Goal: Information Seeking & Learning: Check status

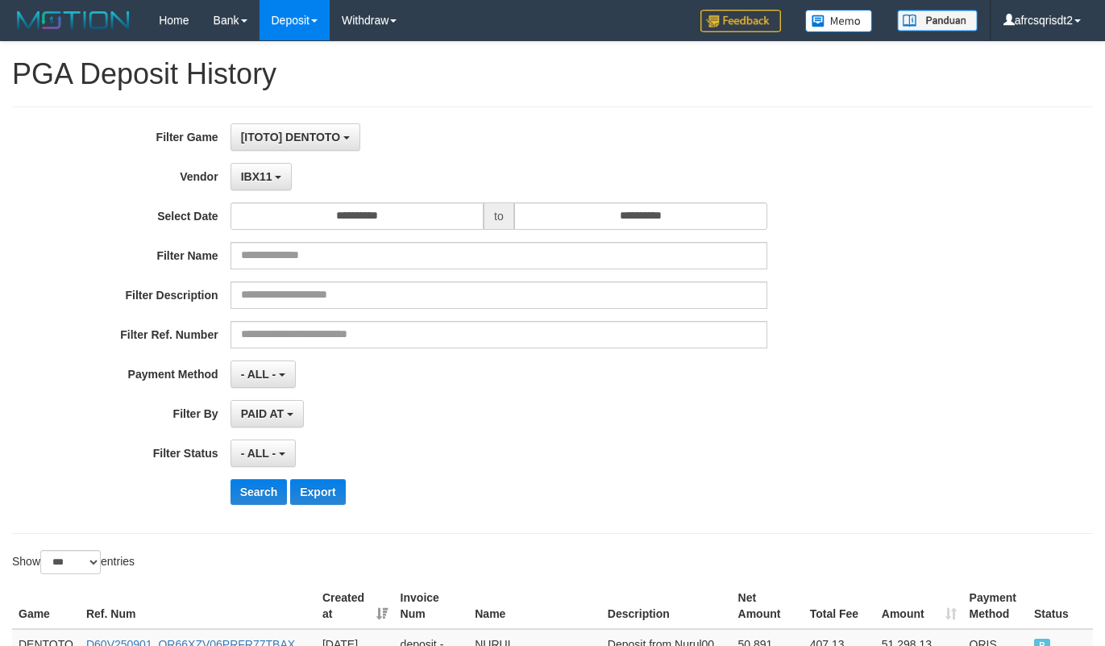
select select "**********"
select select "***"
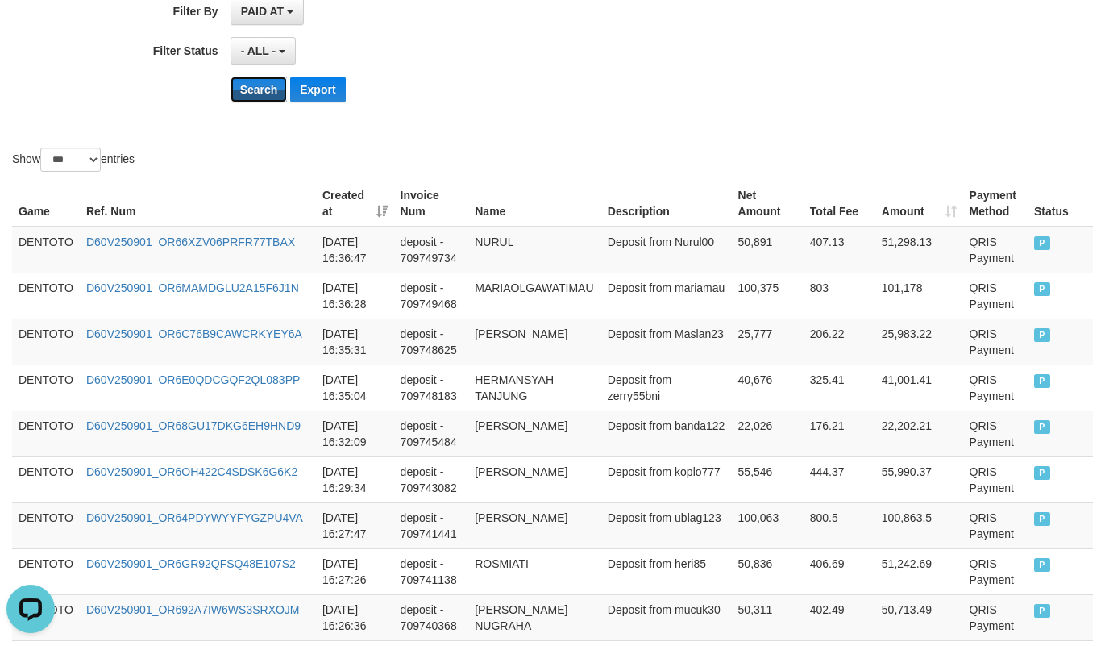
click at [255, 95] on button "Search" at bounding box center [259, 90] width 57 height 26
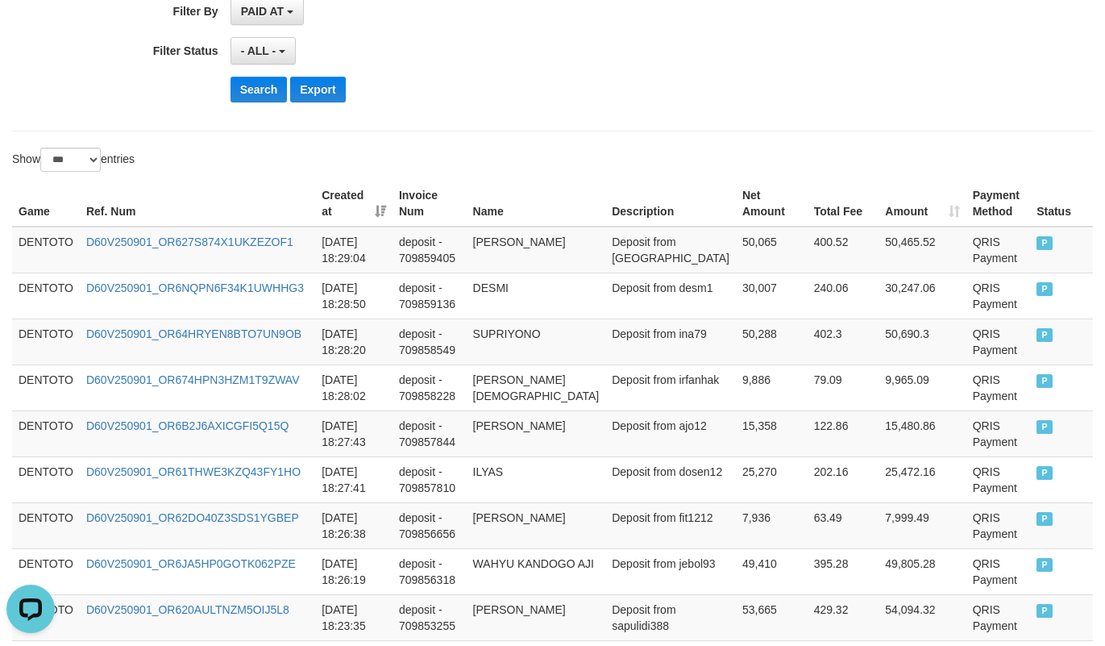
click at [620, 102] on div "Search Export" at bounding box center [576, 90] width 691 height 26
click at [49, 244] on td "DENTOTO" at bounding box center [46, 250] width 68 height 47
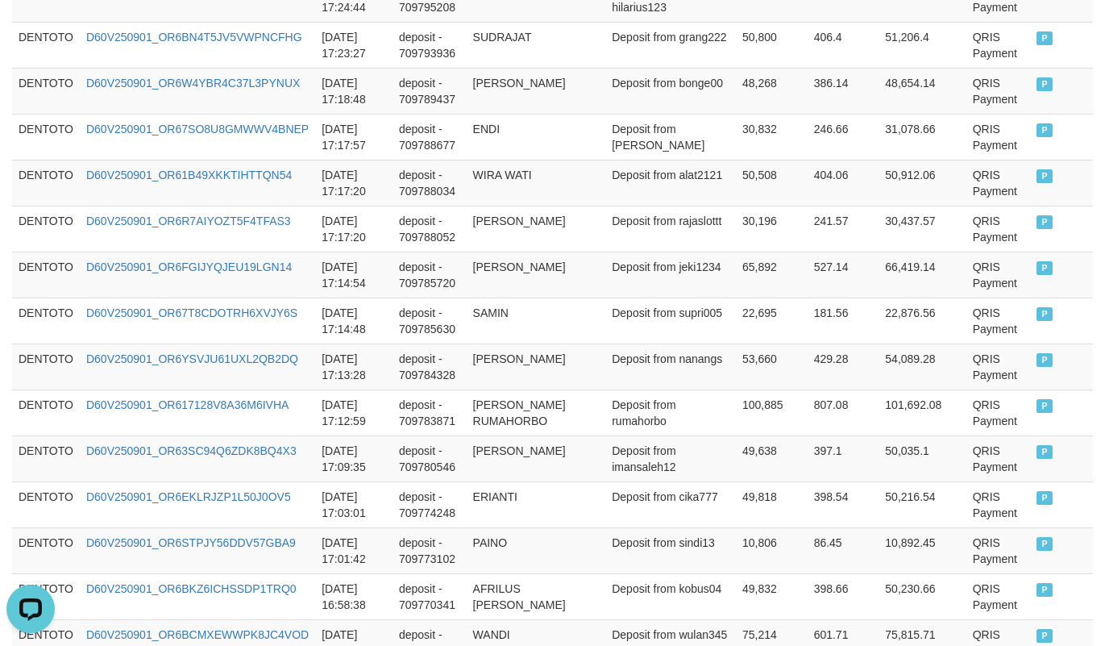
scroll to position [4030, 0]
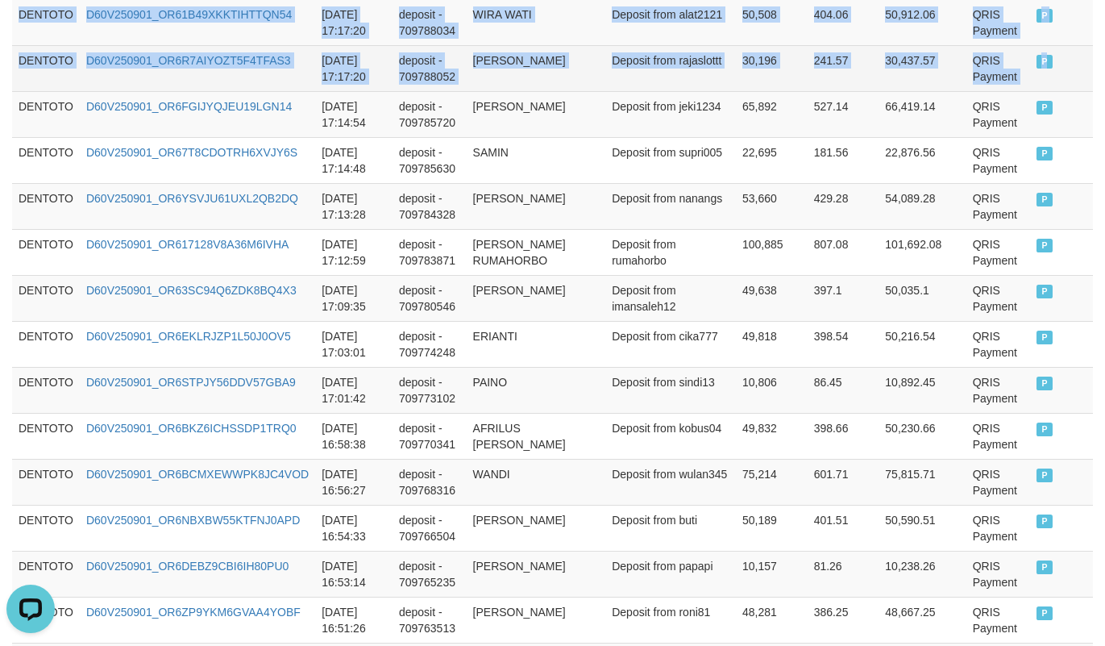
click at [1037, 69] on span "P" at bounding box center [1045, 62] width 16 height 14
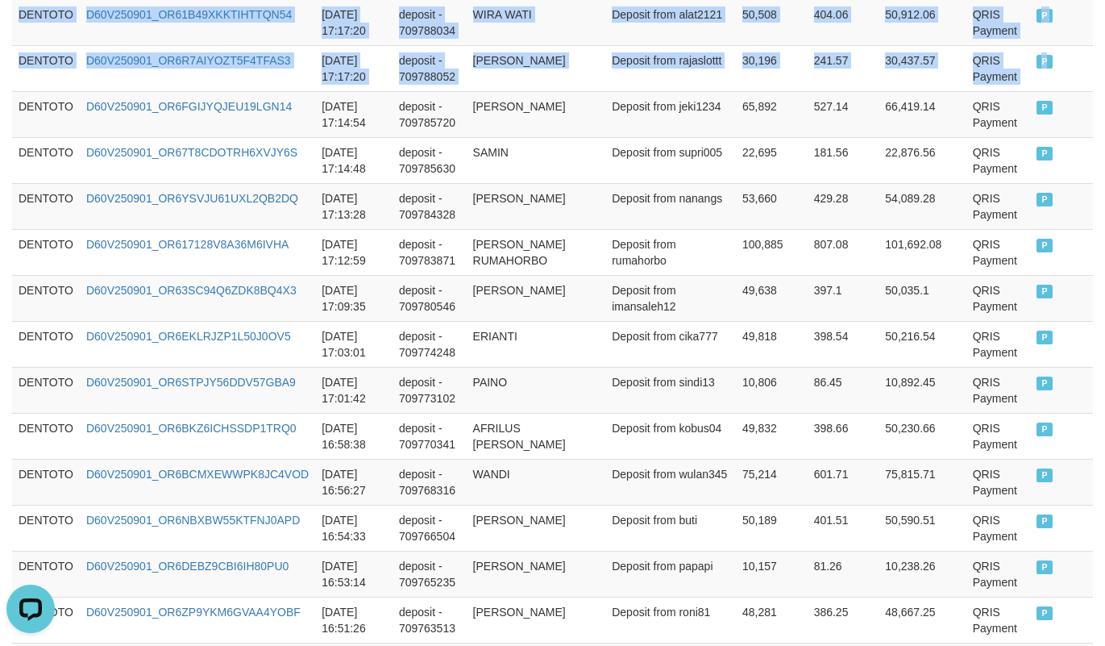
copy tbody "DENTOTO D60V250901_OR627S874X1UKZEZOF1 2025-09-01 18:29:04 deposit - 709859405 …"
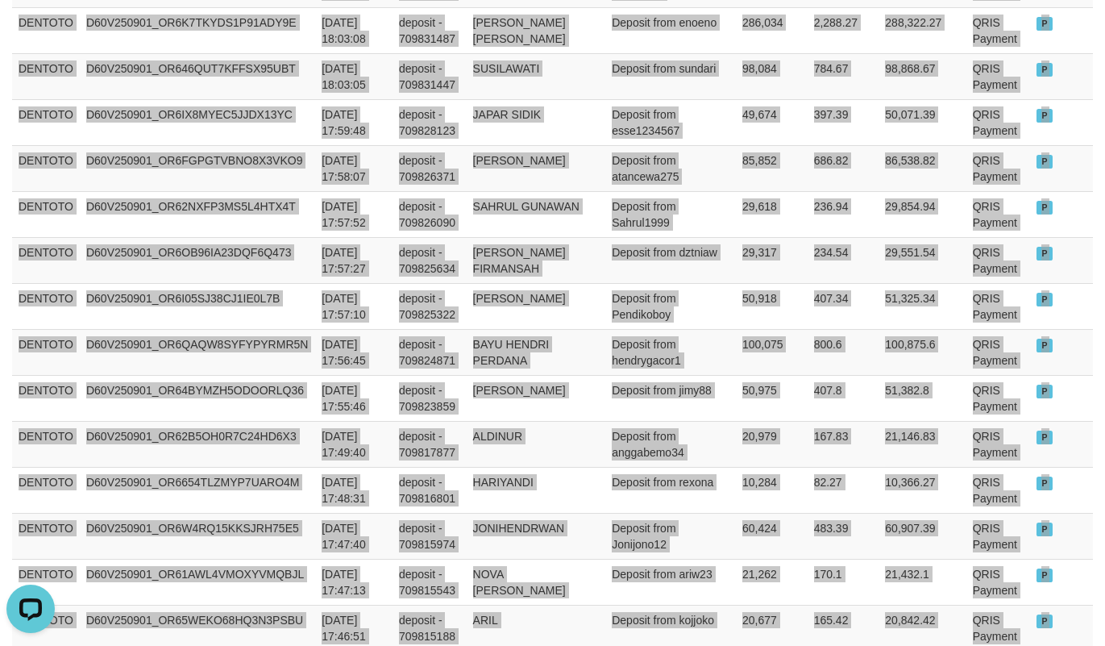
scroll to position [402, 0]
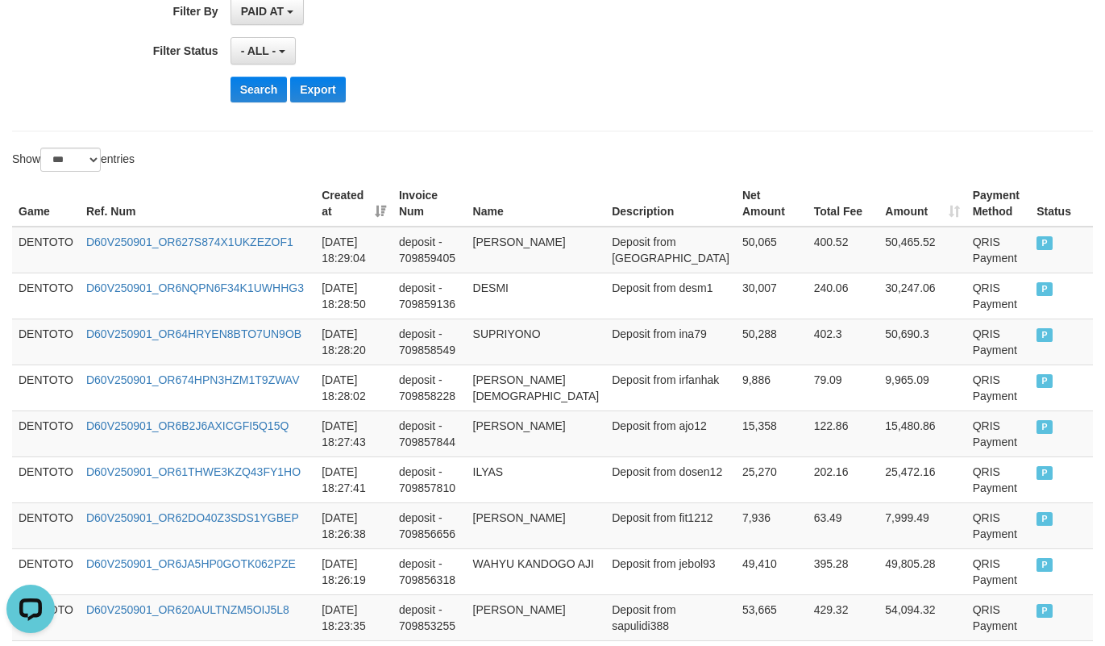
click at [655, 98] on div "Search Export" at bounding box center [576, 90] width 691 height 26
click at [29, 247] on td "DENTOTO" at bounding box center [46, 250] width 68 height 47
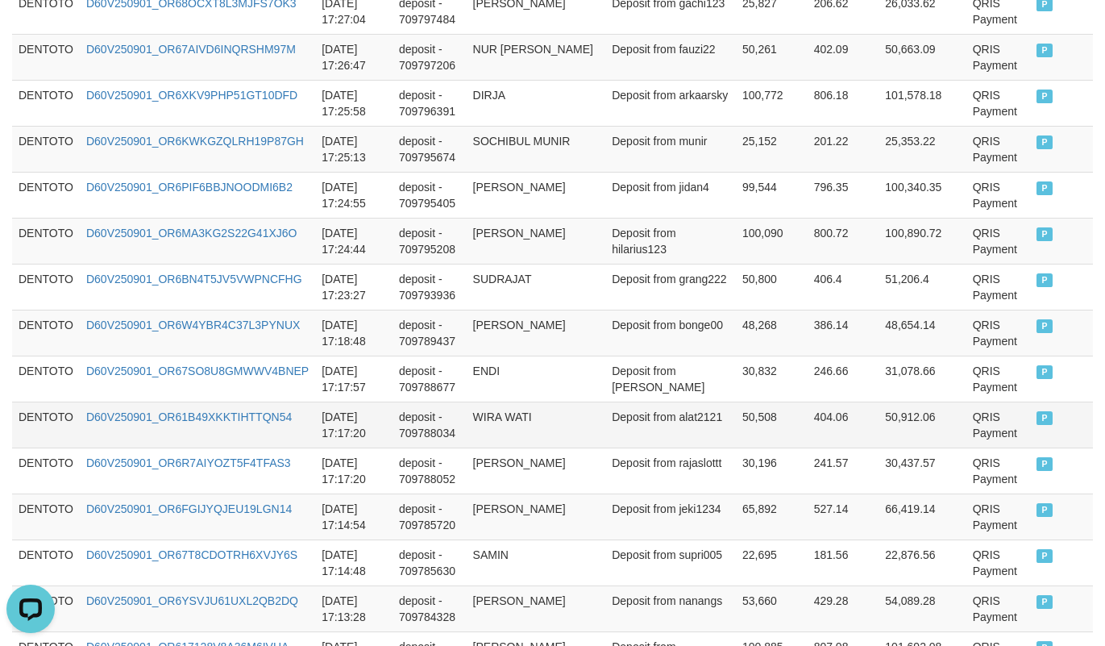
scroll to position [4434, 0]
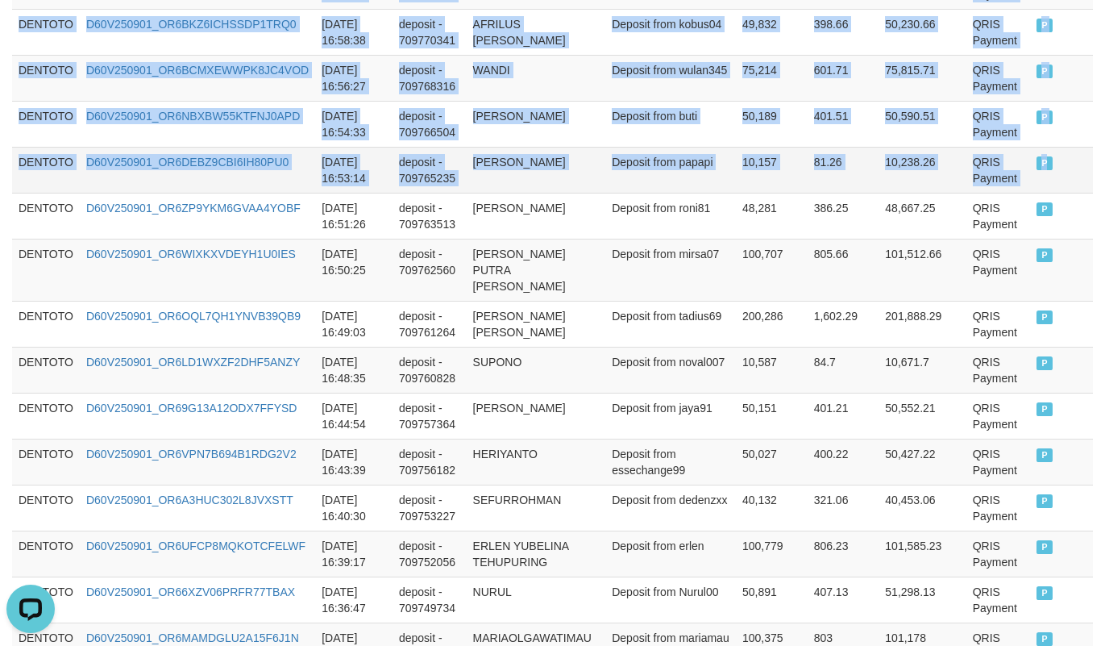
click at [1047, 193] on td "P" at bounding box center [1061, 170] width 63 height 46
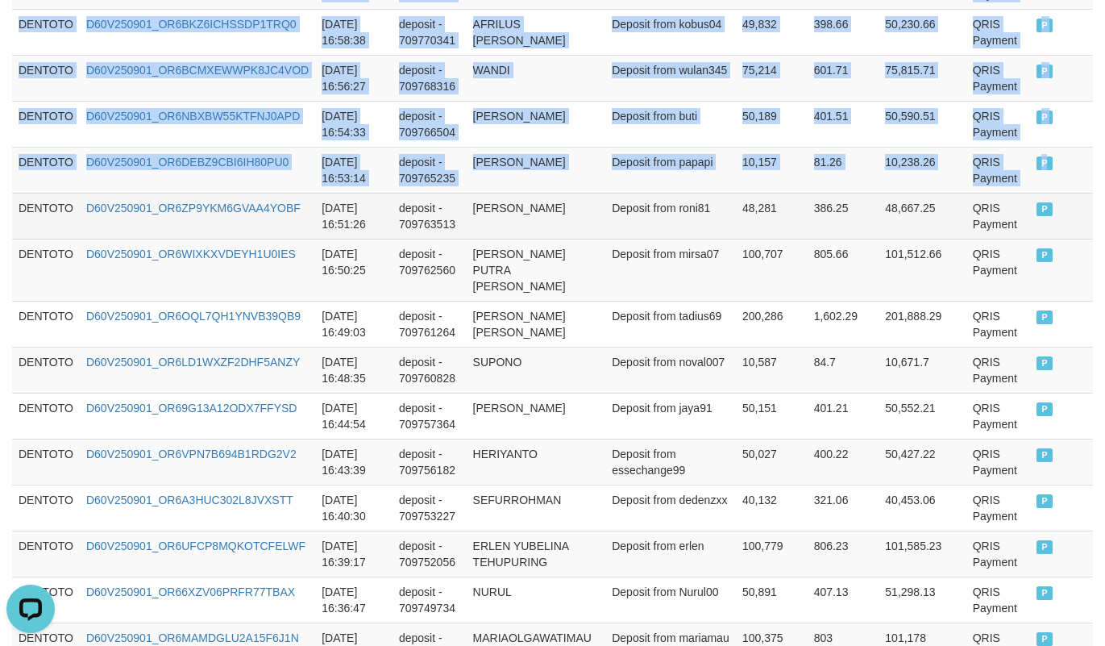
copy tbody "DENTOTO D60V250901_OR627S874X1UKZEZOF1 2025-09-01 18:29:04 deposit - 709859405 …"
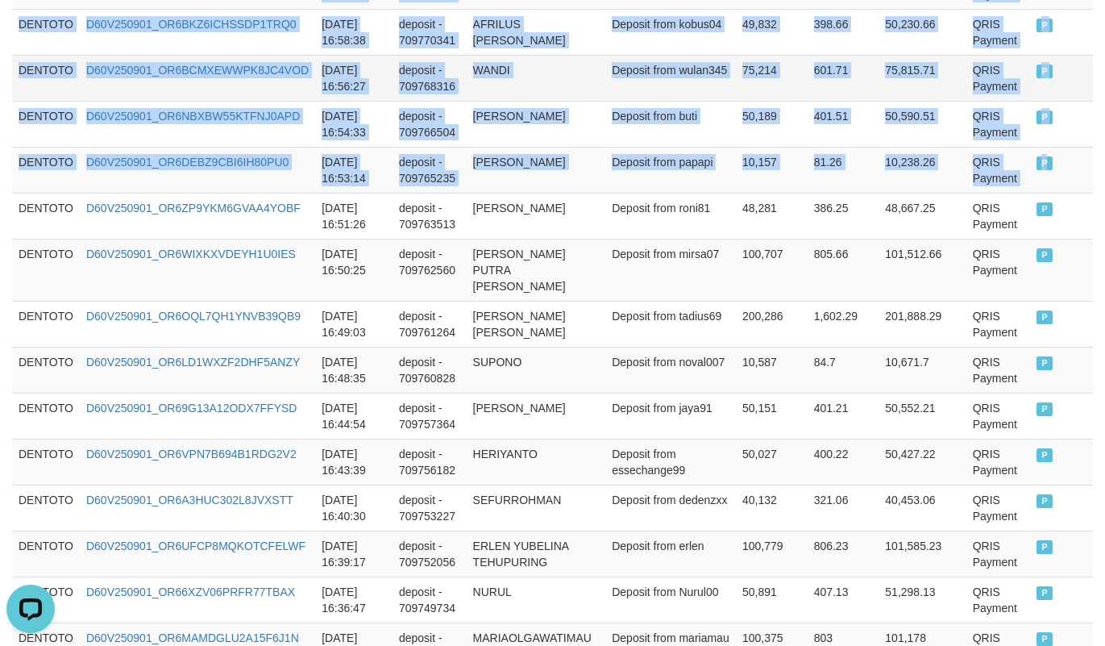
click at [509, 93] on td "WANDI" at bounding box center [536, 78] width 139 height 46
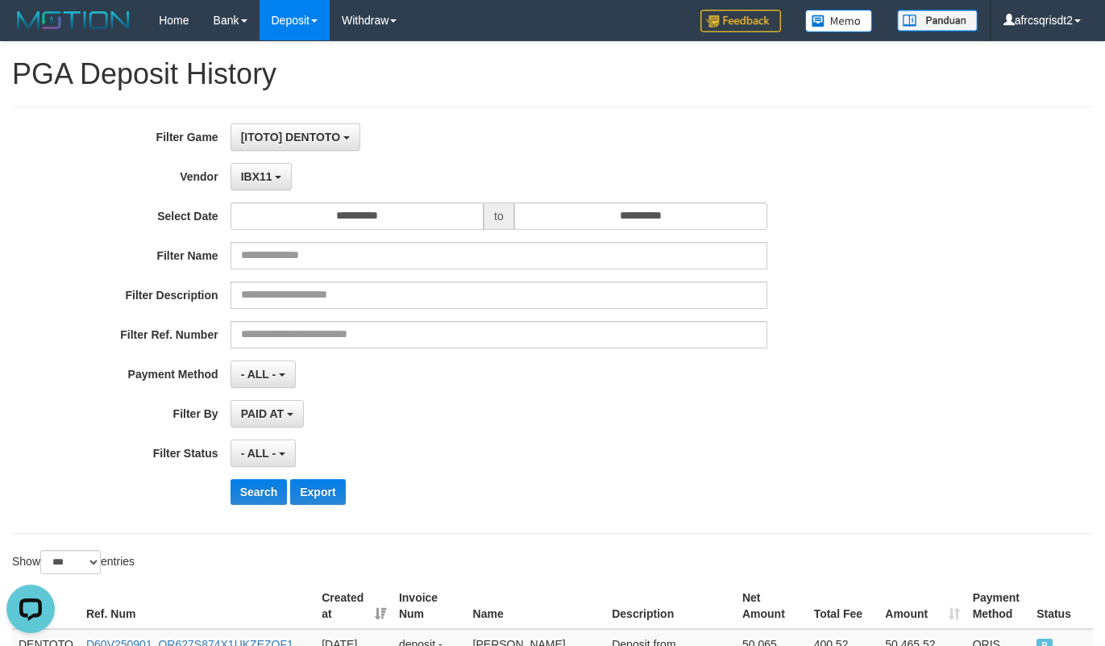
scroll to position [402, 0]
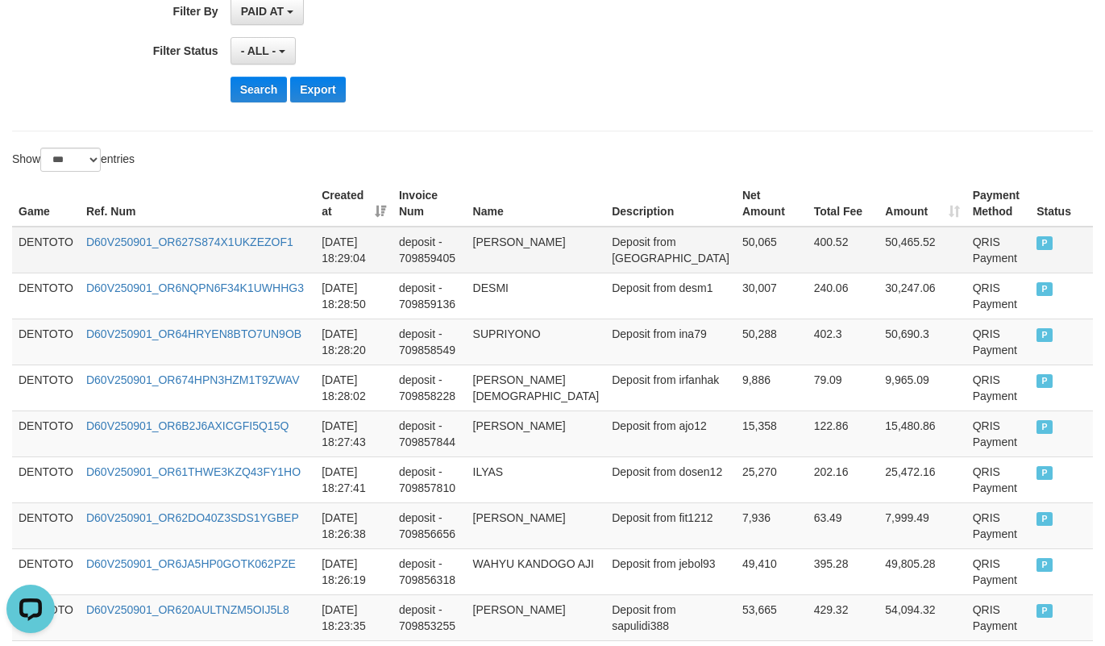
click at [40, 242] on td "DENTOTO" at bounding box center [46, 250] width 68 height 47
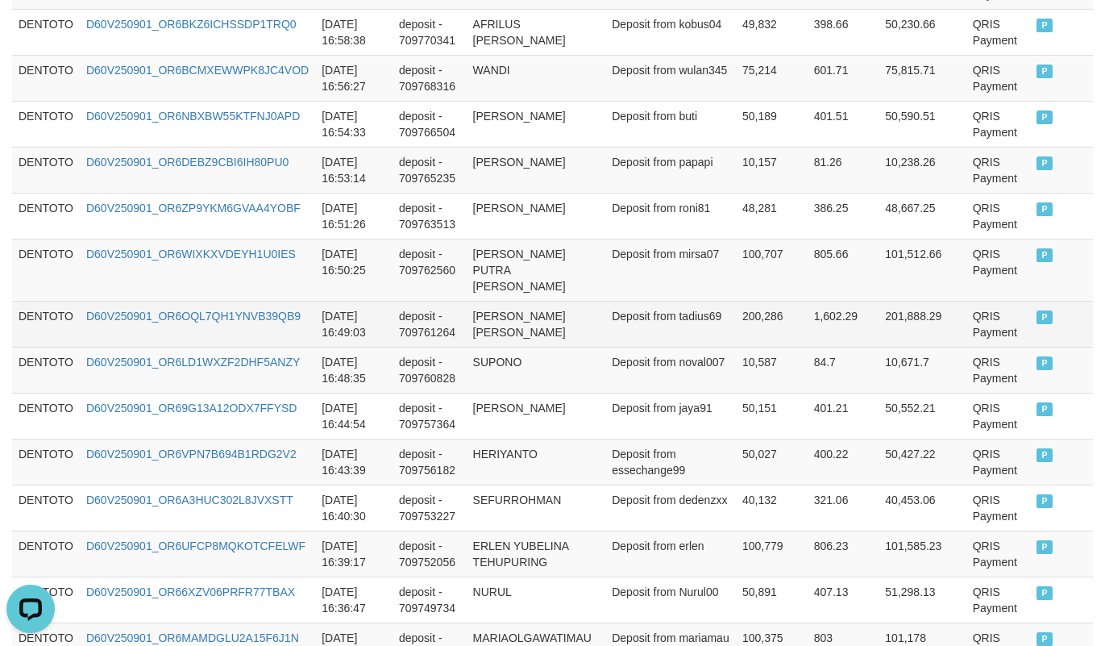
scroll to position [4794, 0]
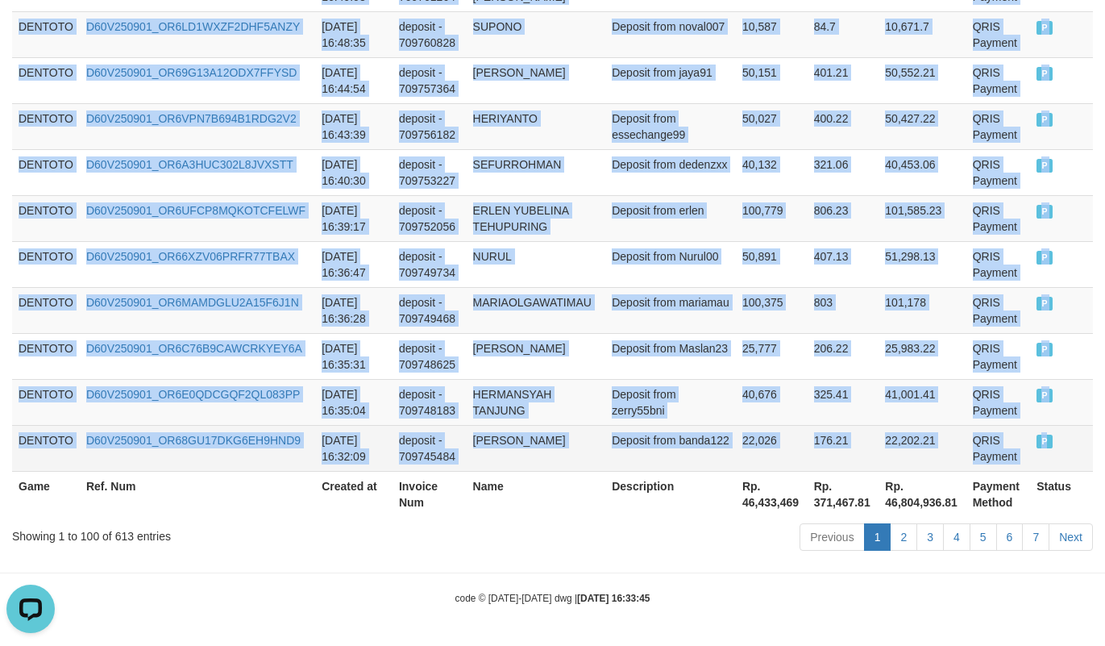
click at [1030, 452] on td "P" at bounding box center [1061, 448] width 63 height 46
copy tbody "DENTOTO D60V250901_OR627S874X1UKZEZOF1 2025-09-01 18:29:04 deposit - 709859405 …"
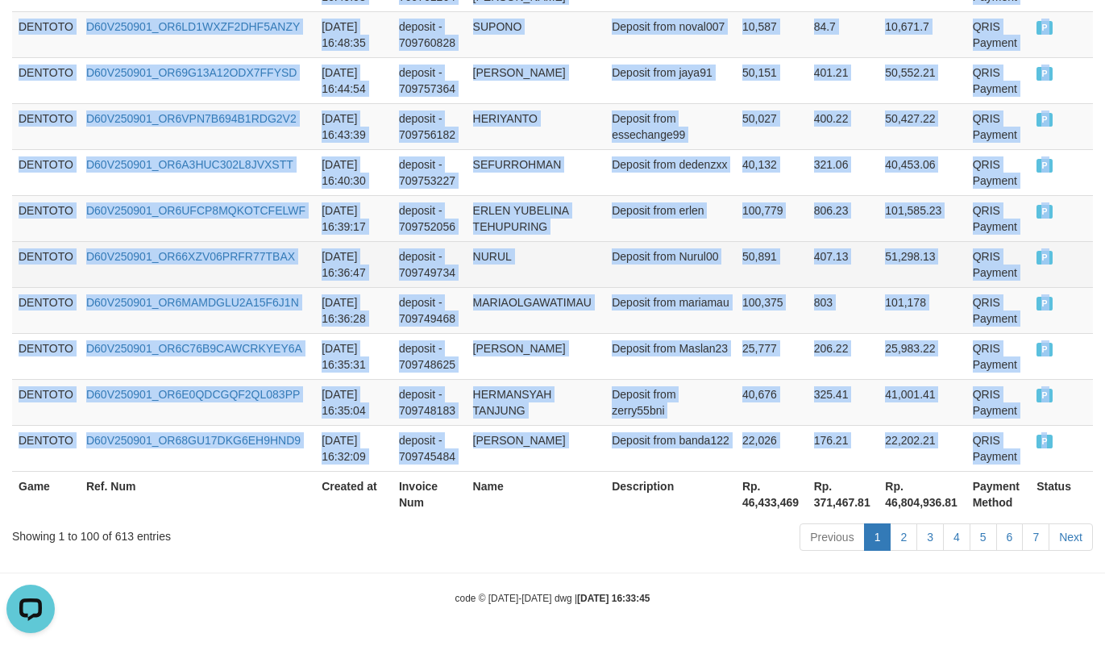
click at [736, 264] on td "50,891" at bounding box center [772, 264] width 72 height 46
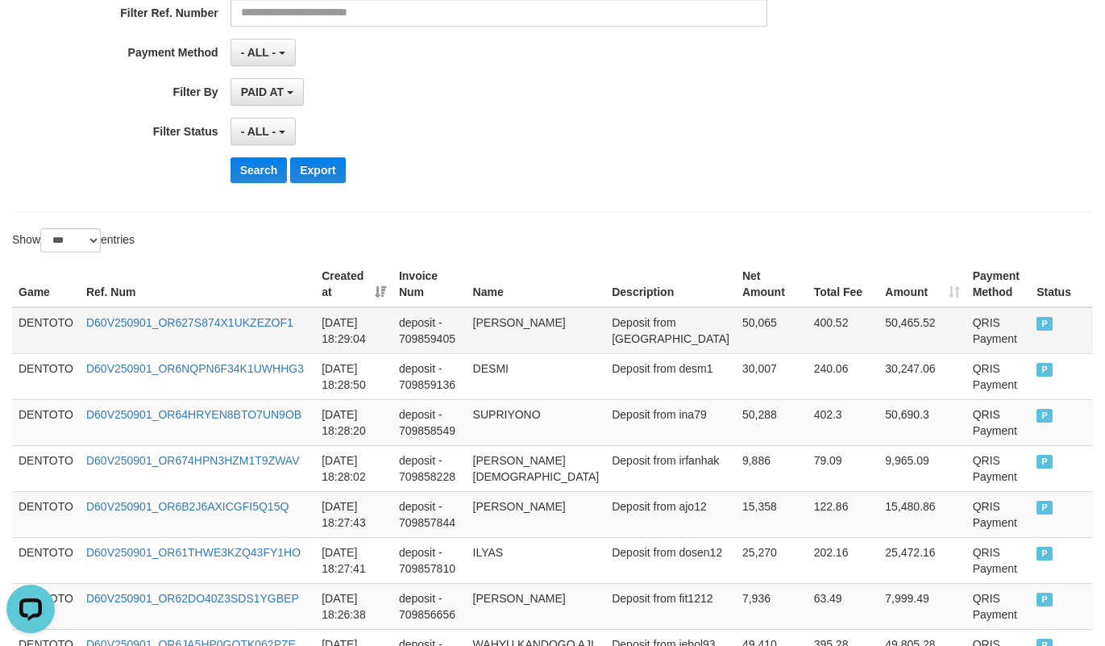
scroll to position [402, 0]
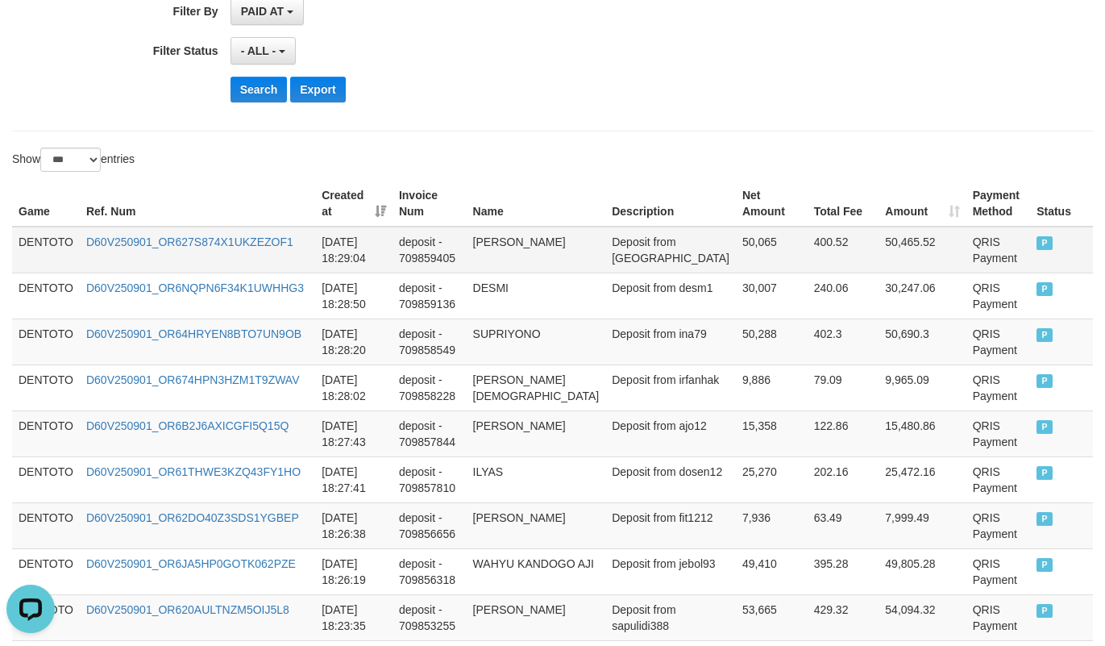
click at [56, 252] on td "DENTOTO" at bounding box center [46, 250] width 68 height 47
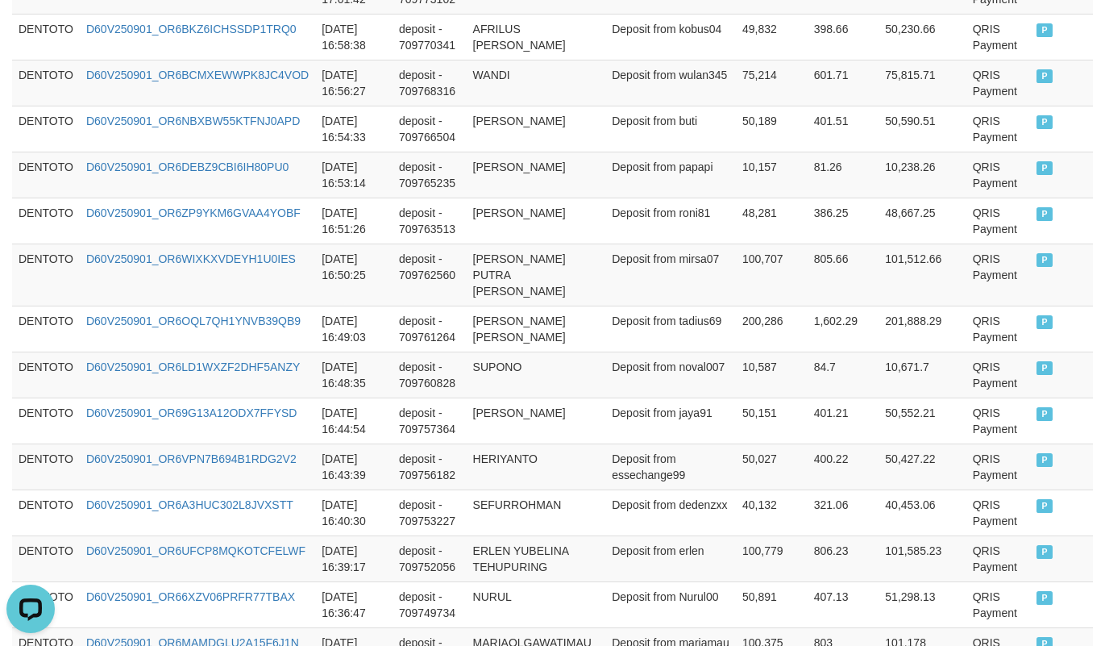
scroll to position [4794, 0]
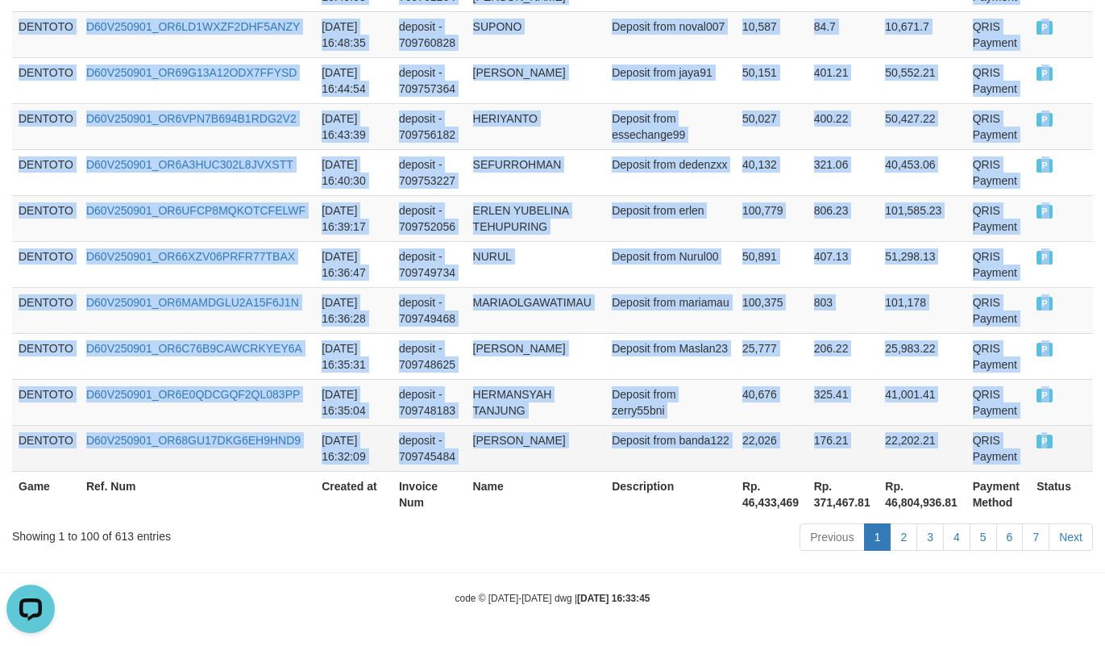
click at [1030, 456] on td "P" at bounding box center [1061, 448] width 63 height 46
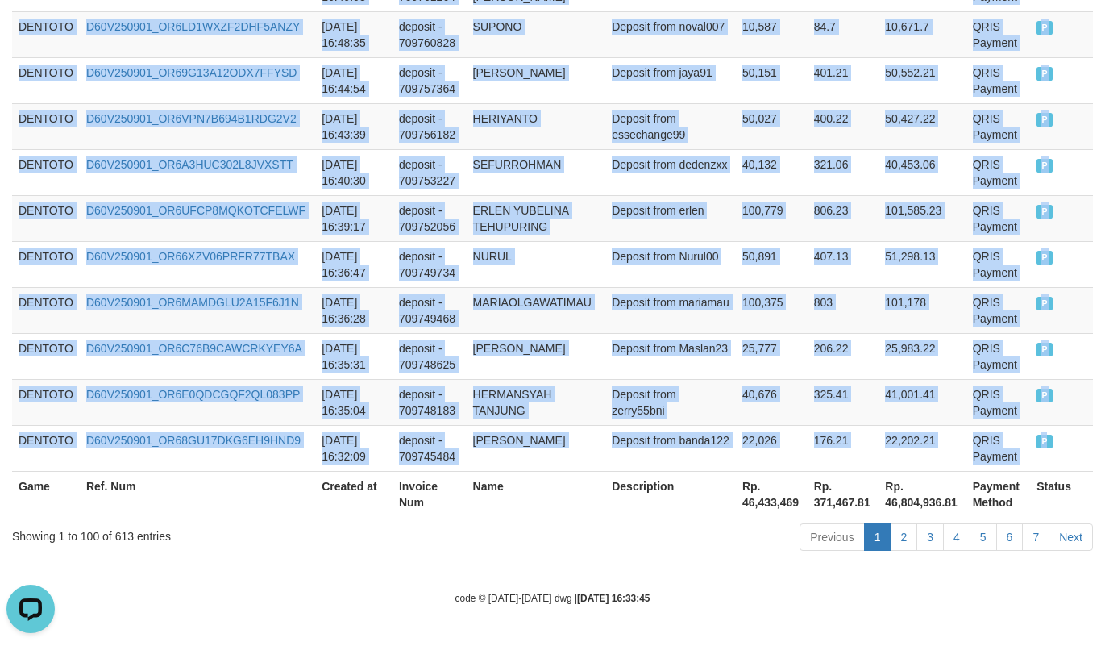
copy tbody "DENTOTO D60V250901_OR627S874X1UKZEZOF1 2025-09-01 18:29:04 deposit - 709859405 …"
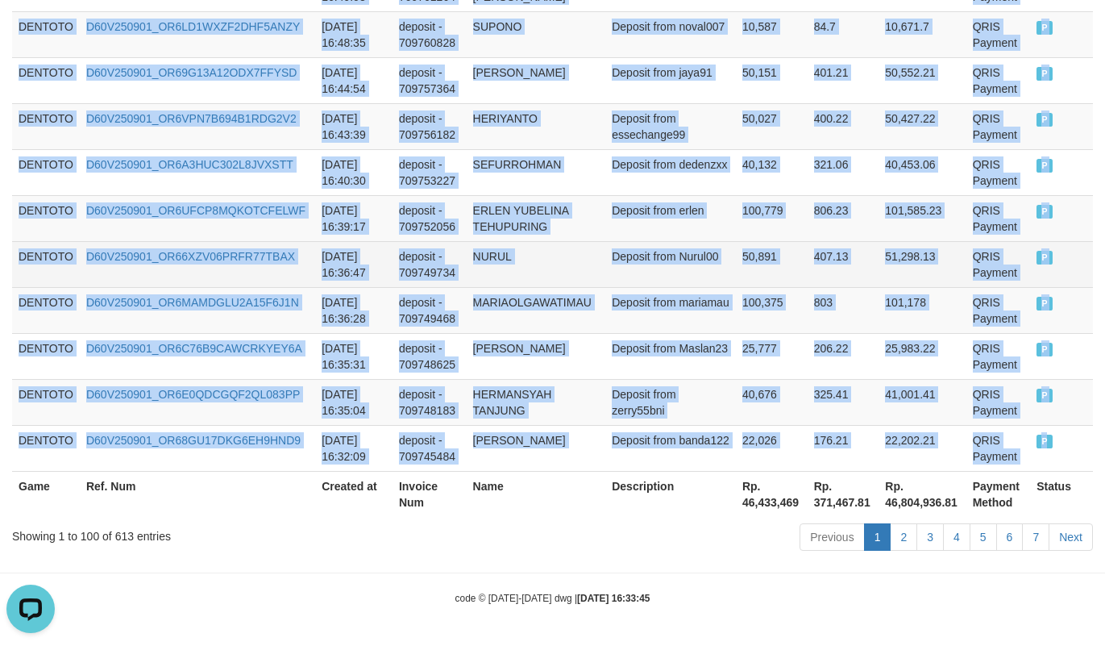
click at [573, 249] on td "NURUL" at bounding box center [536, 264] width 139 height 46
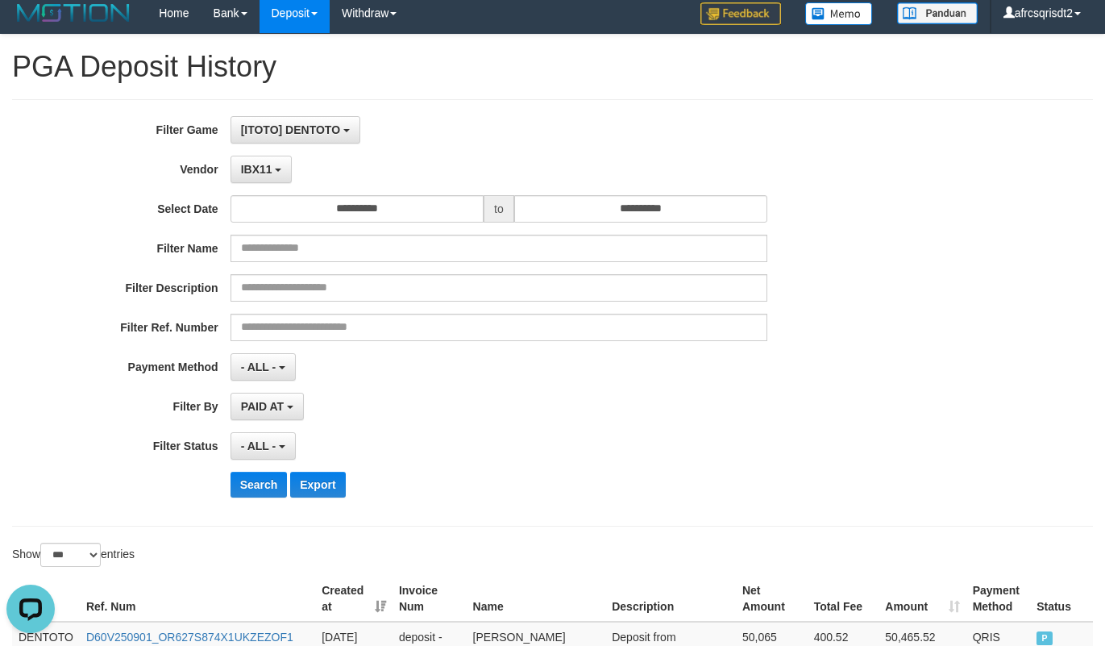
scroll to position [402, 0]
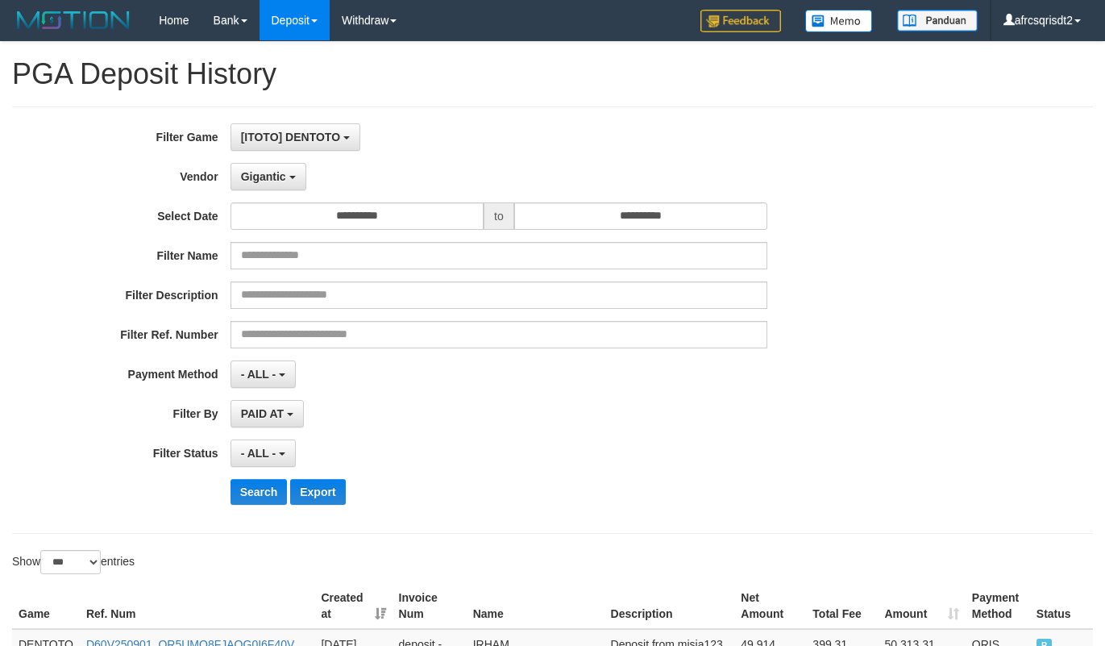
select select "**********"
select select "***"
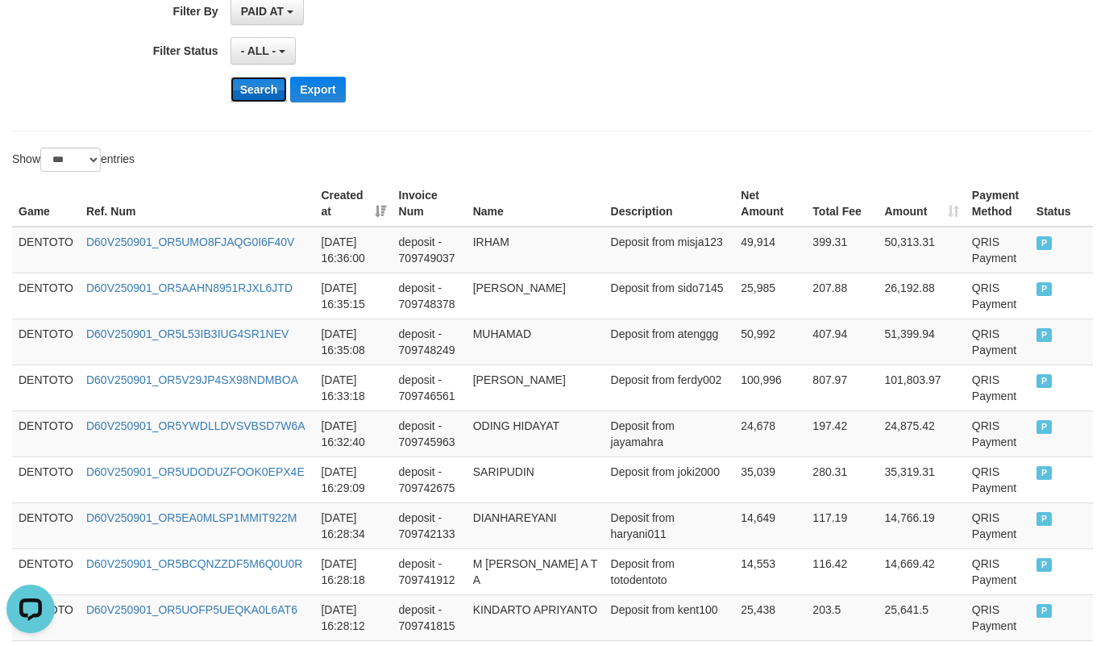
scroll to position [15, 0]
click at [256, 90] on button "Search" at bounding box center [259, 90] width 57 height 26
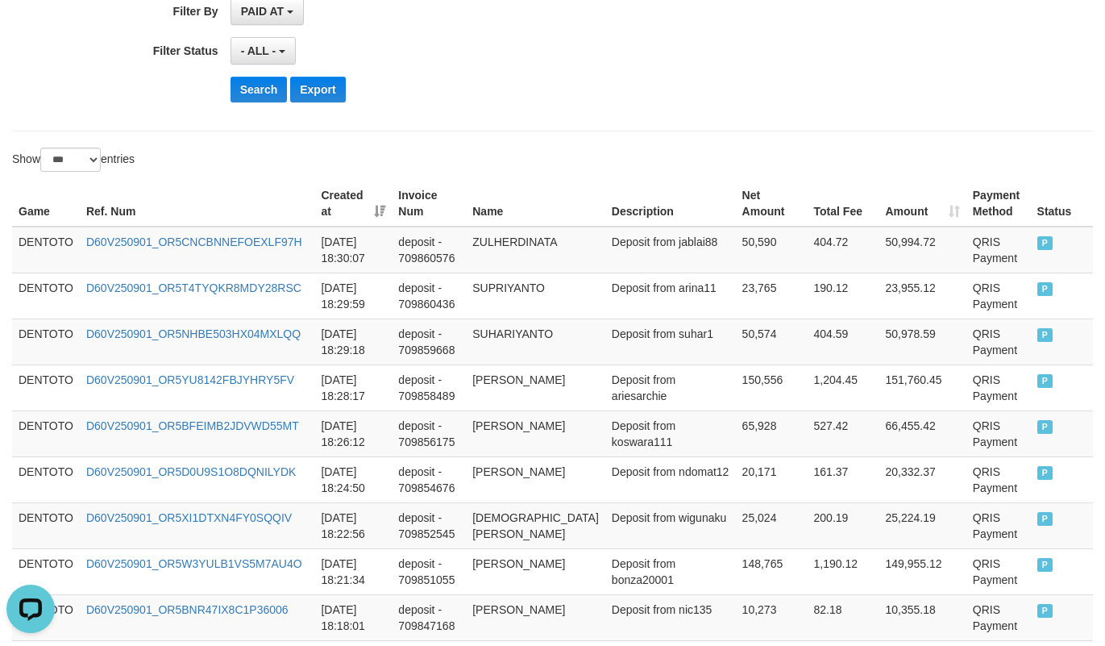
click at [34, 257] on td "DENTOTO" at bounding box center [46, 250] width 68 height 47
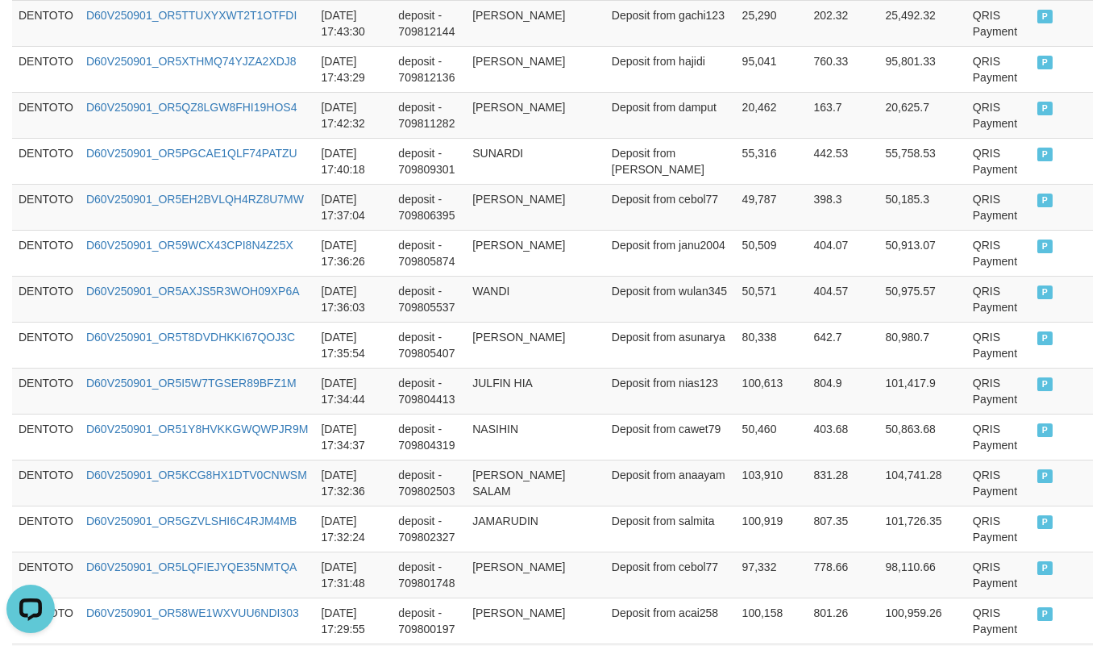
scroll to position [2419, 0]
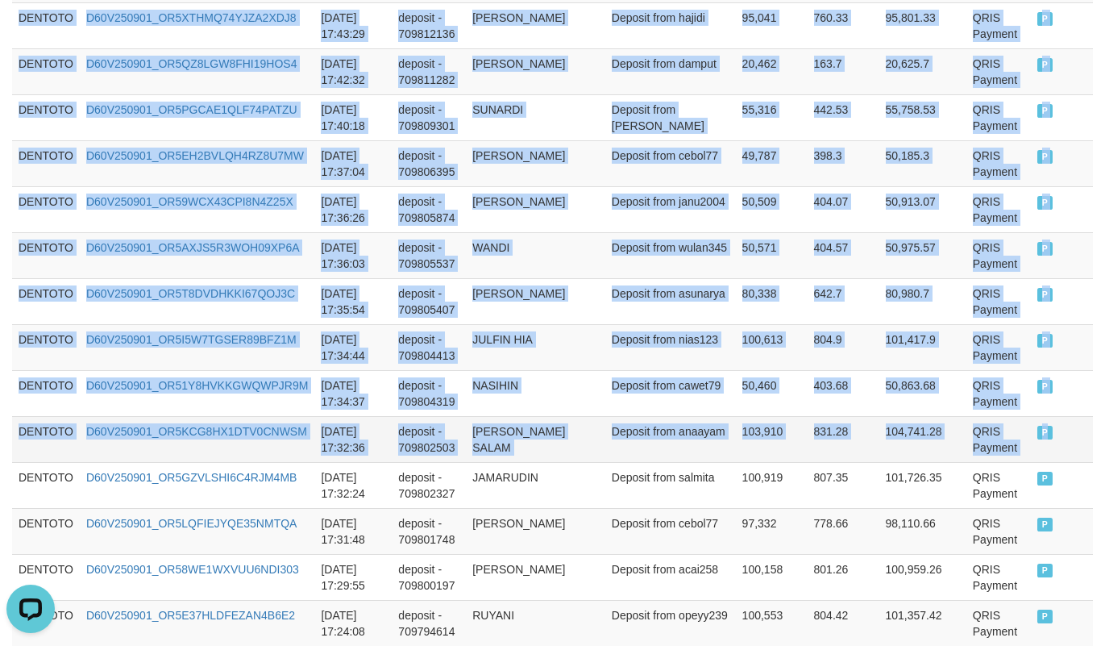
click at [1038, 462] on td "P" at bounding box center [1062, 439] width 62 height 46
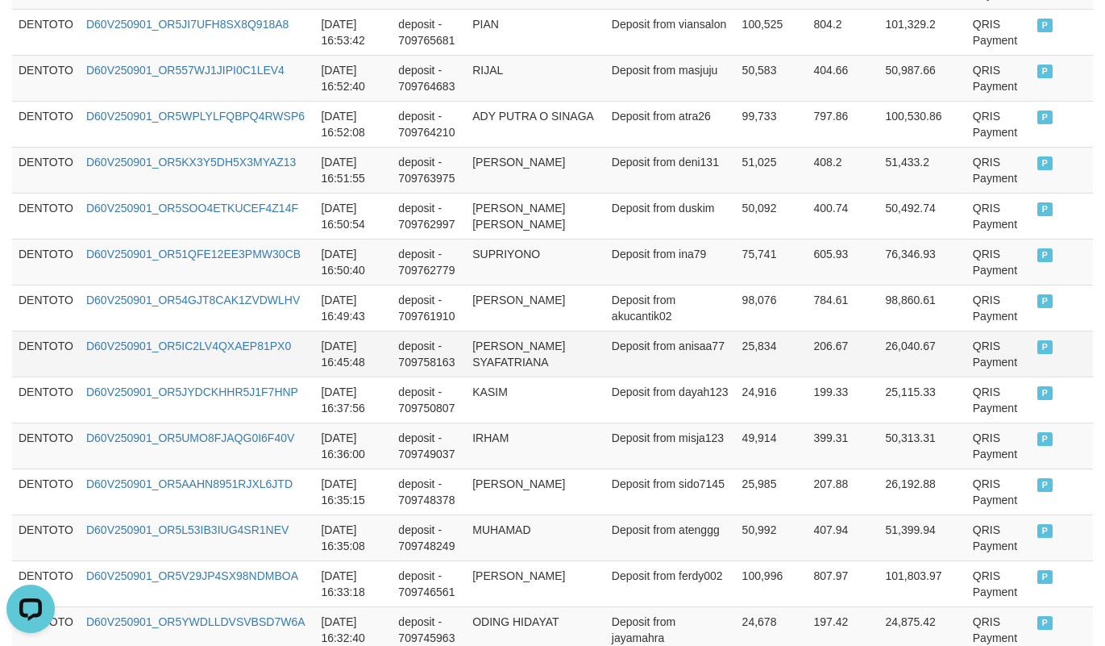
scroll to position [4030, 0]
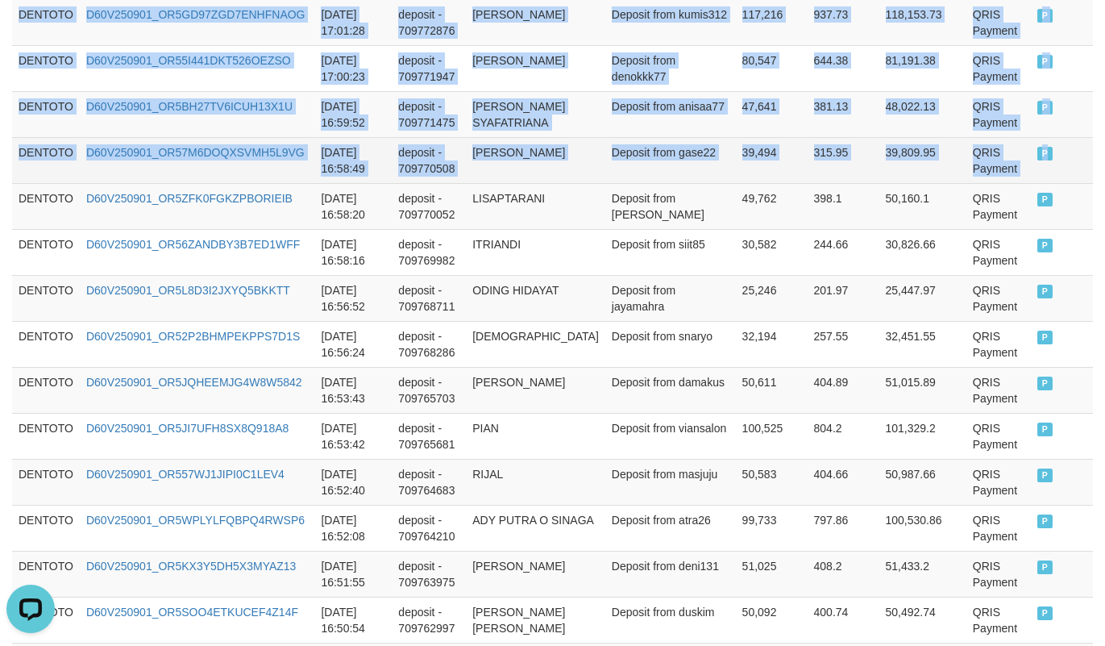
click at [1062, 183] on td "P" at bounding box center [1062, 160] width 62 height 46
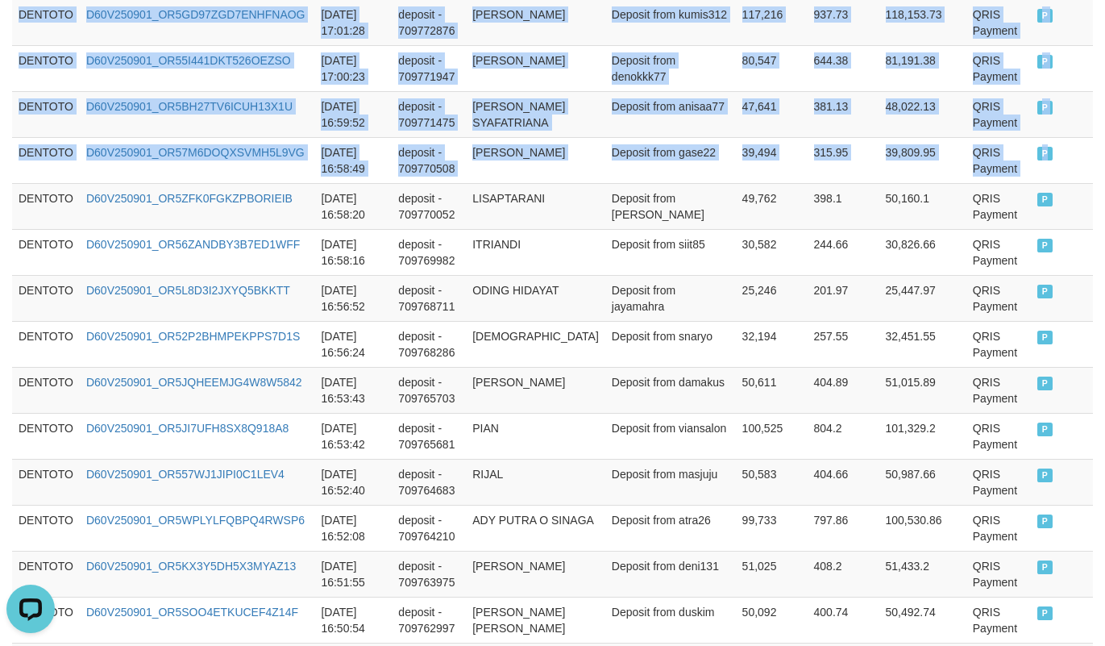
copy tbody "DENTOTO D60V250901_OR5CNCBNNEFOEXLF97H 2025-09-01 18:30:07 deposit - 709860576 …"
click at [583, 137] on td "ANISA SYAFATRIANA" at bounding box center [535, 114] width 139 height 46
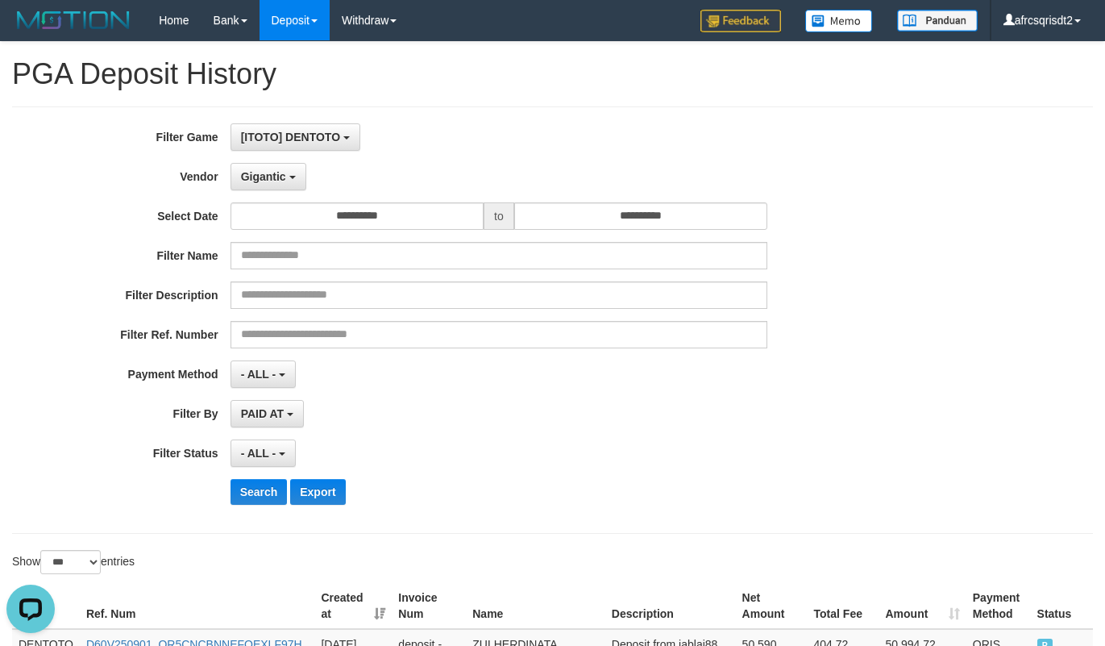
scroll to position [402, 0]
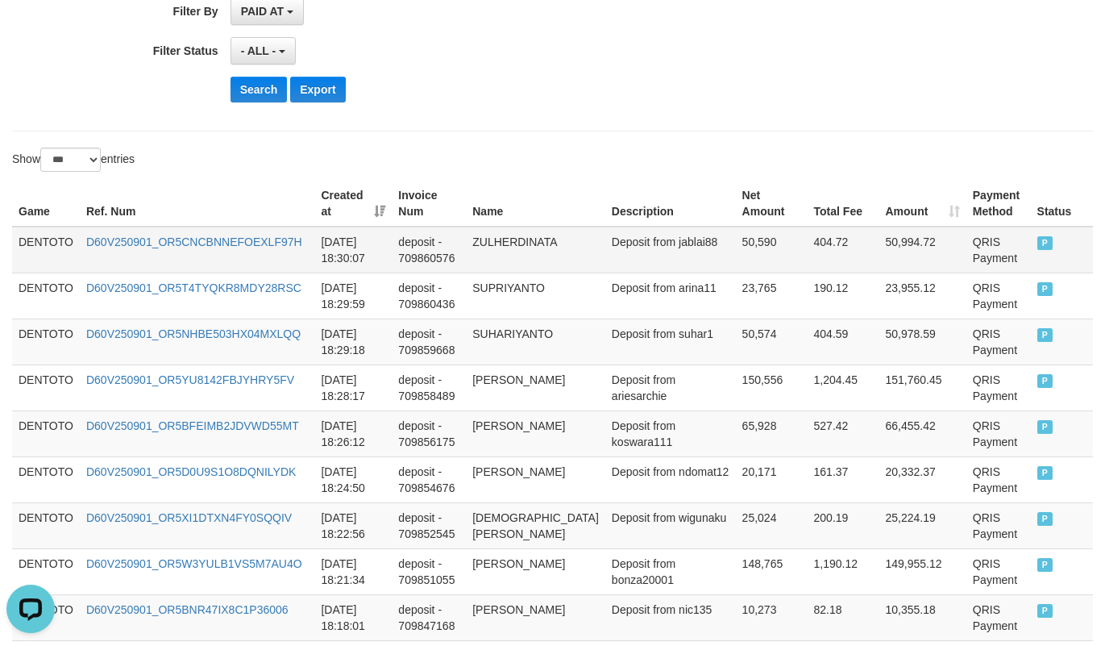
click at [56, 245] on td "DENTOTO" at bounding box center [46, 250] width 68 height 47
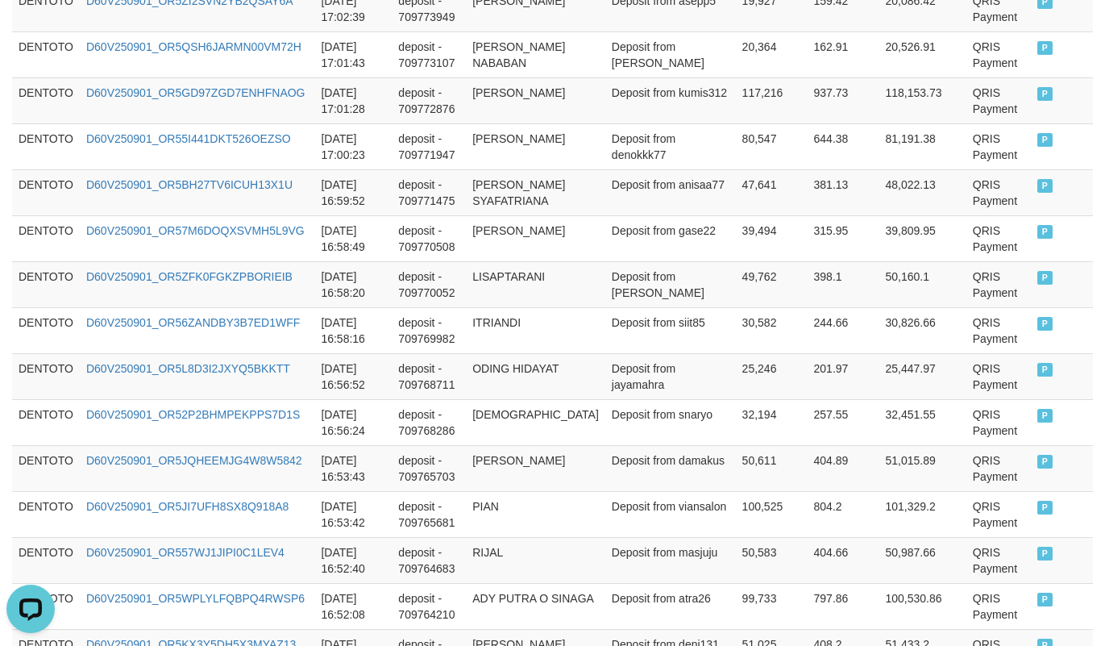
scroll to position [4826, 0]
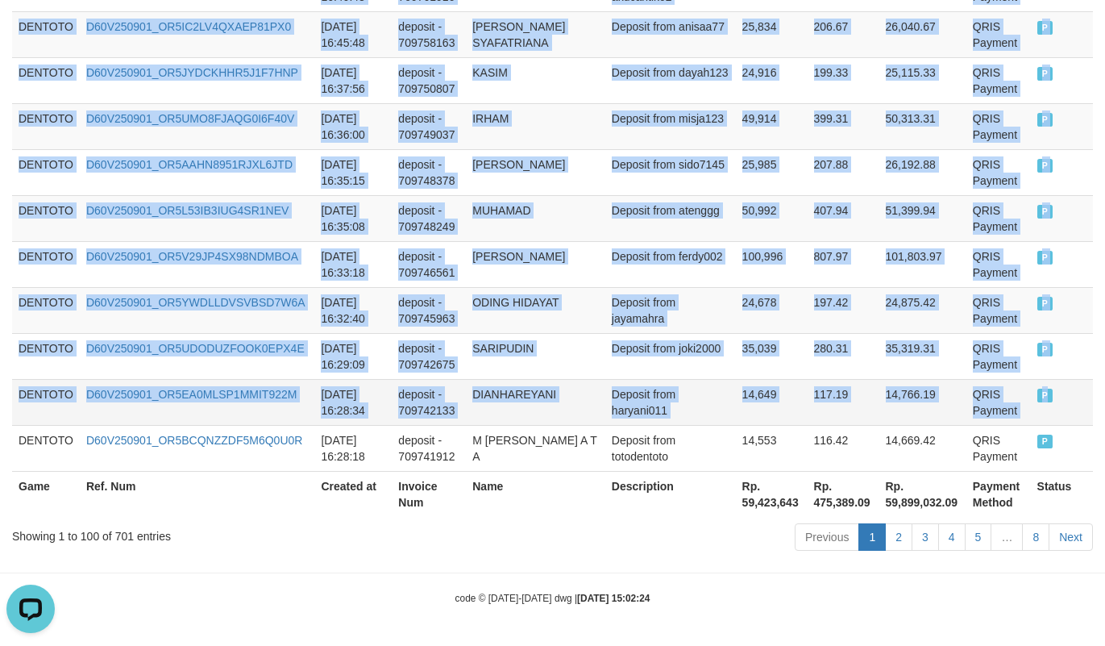
click at [1035, 395] on td "P" at bounding box center [1062, 402] width 62 height 46
copy tbody "DENTOTO D60V250901_OR5CNCBNNEFOEXLF97H 2025-09-01 18:30:07 deposit - 709860576 …"
click at [690, 221] on td "Deposit from atenggg" at bounding box center [670, 218] width 131 height 46
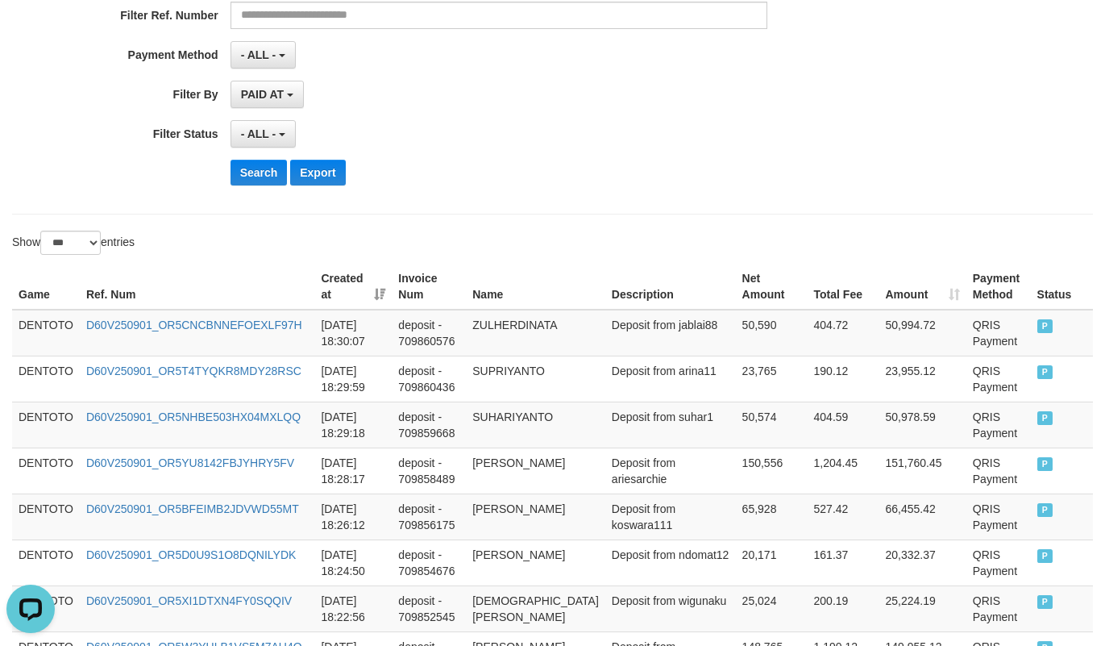
scroll to position [402, 0]
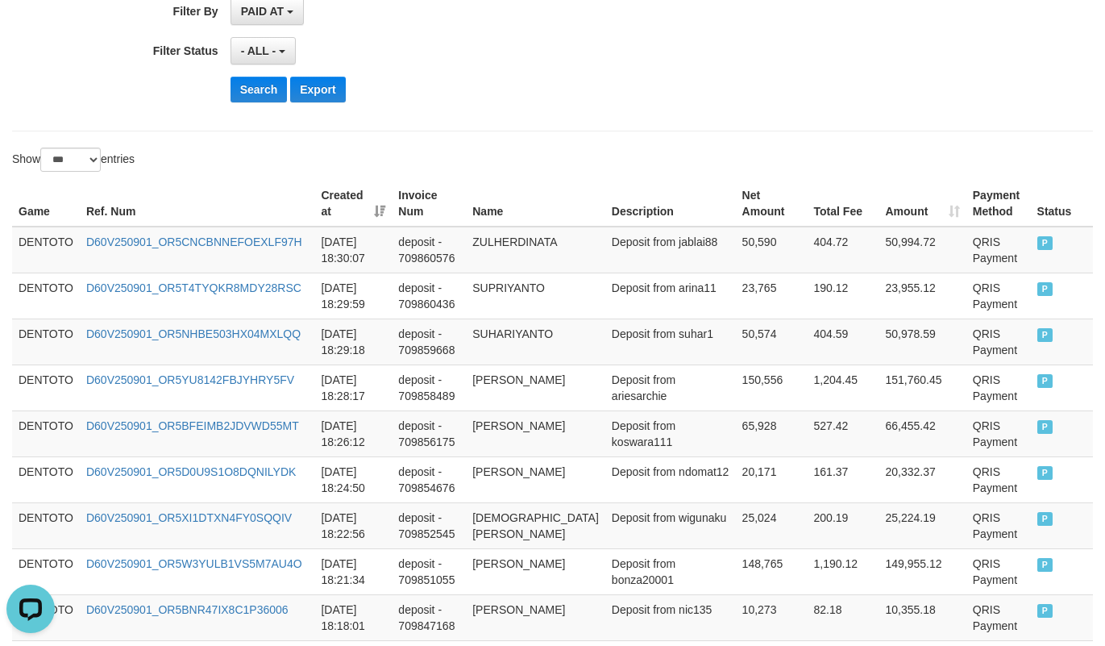
click at [46, 244] on td "DENTOTO" at bounding box center [46, 250] width 68 height 47
click at [42, 244] on td "DENTOTO" at bounding box center [46, 250] width 68 height 47
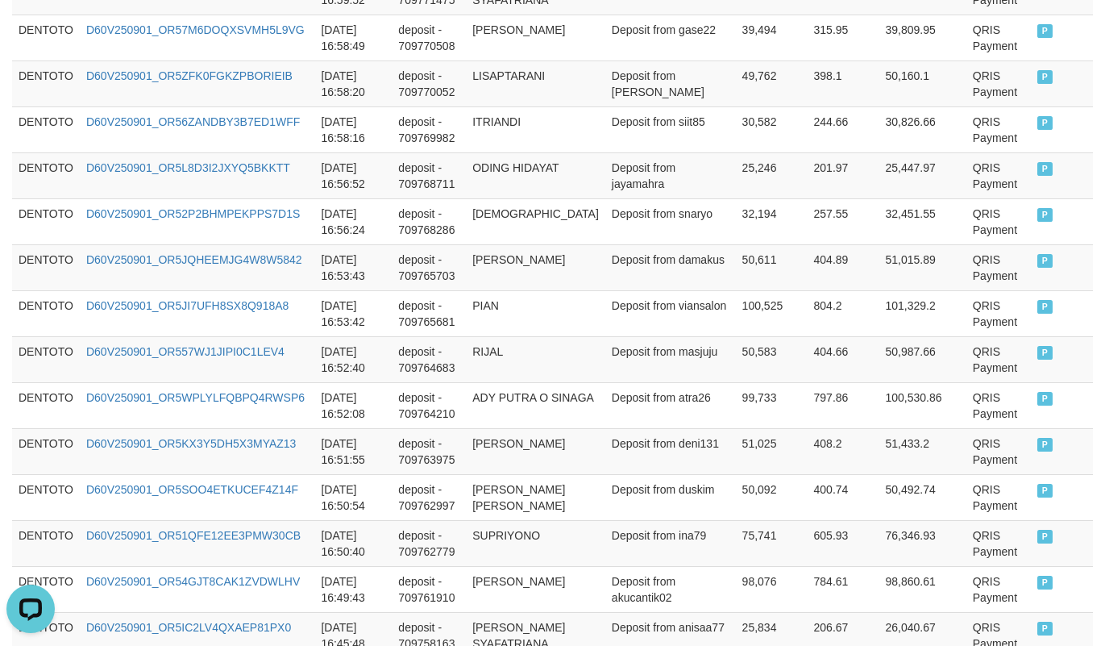
scroll to position [4826, 0]
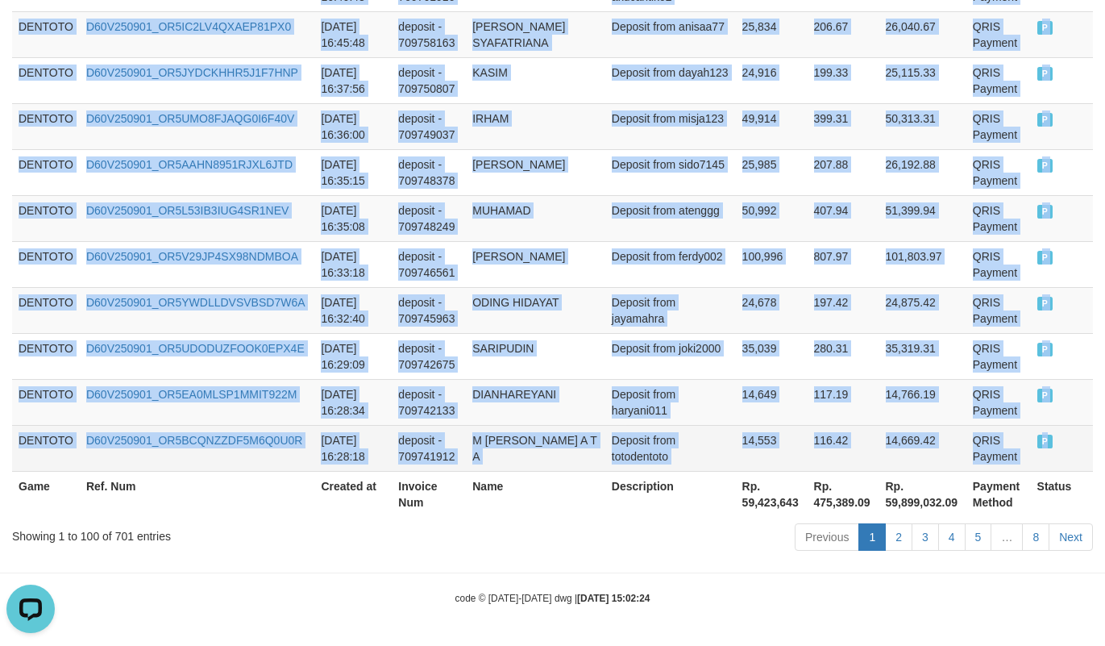
click at [1031, 453] on td "P" at bounding box center [1062, 448] width 62 height 46
copy tbody "DENTOTO D60V250901_OR5CNCBNNEFOEXLF97H 2025-09-01 18:30:07 deposit - 709860576 …"
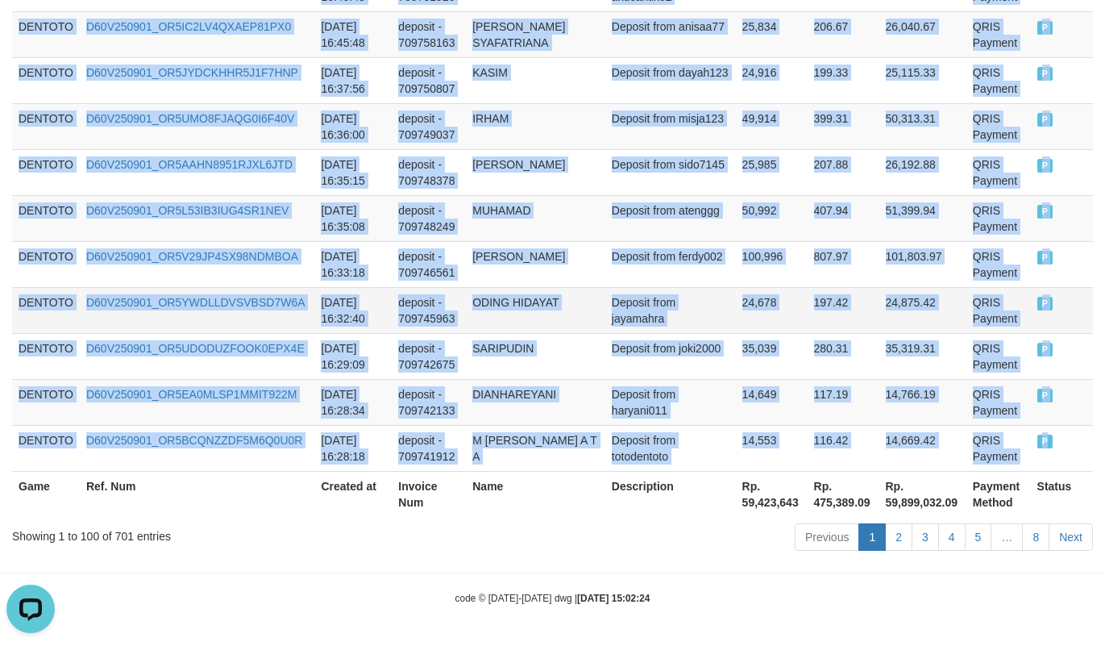
click at [682, 322] on td "Deposit from jayamahra" at bounding box center [670, 310] width 131 height 46
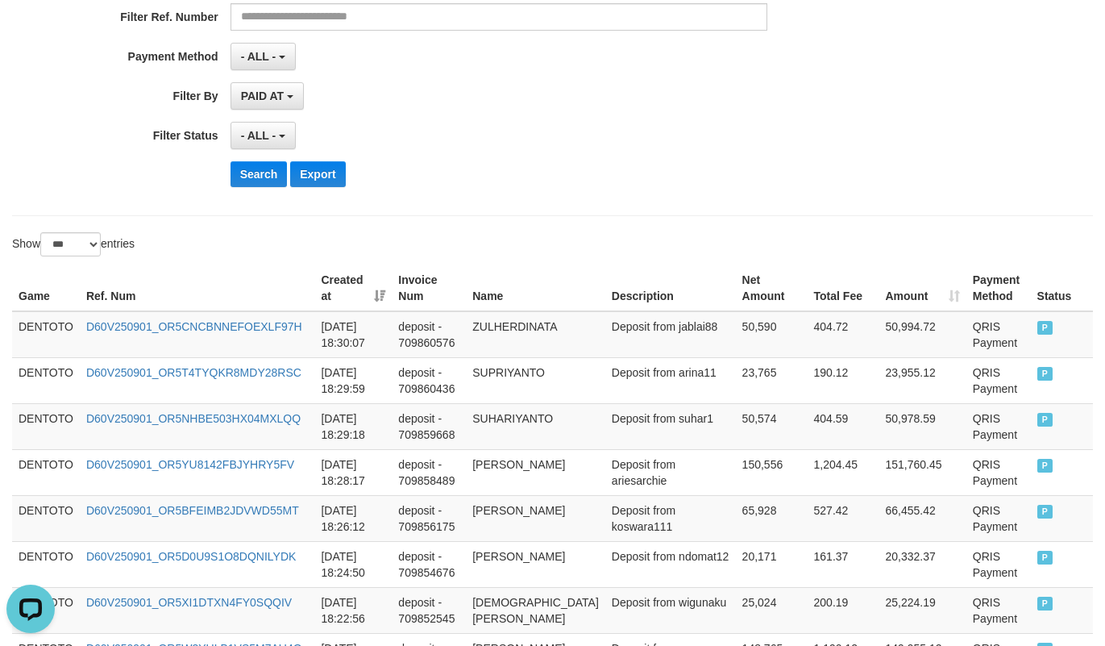
scroll to position [402, 0]
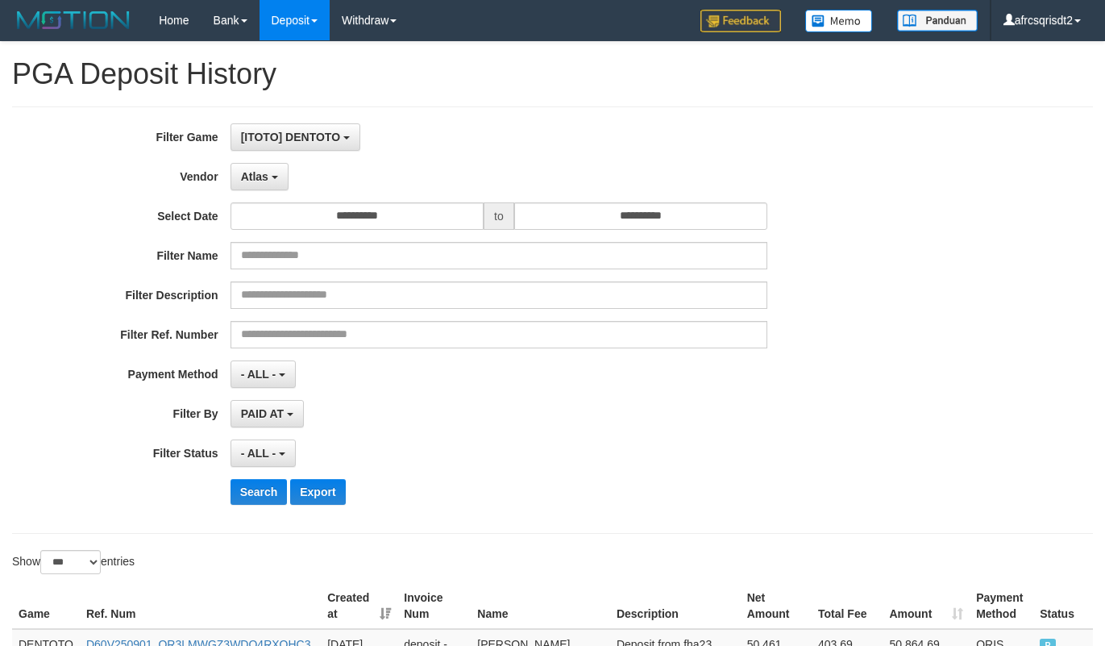
select select "**********"
select select "***"
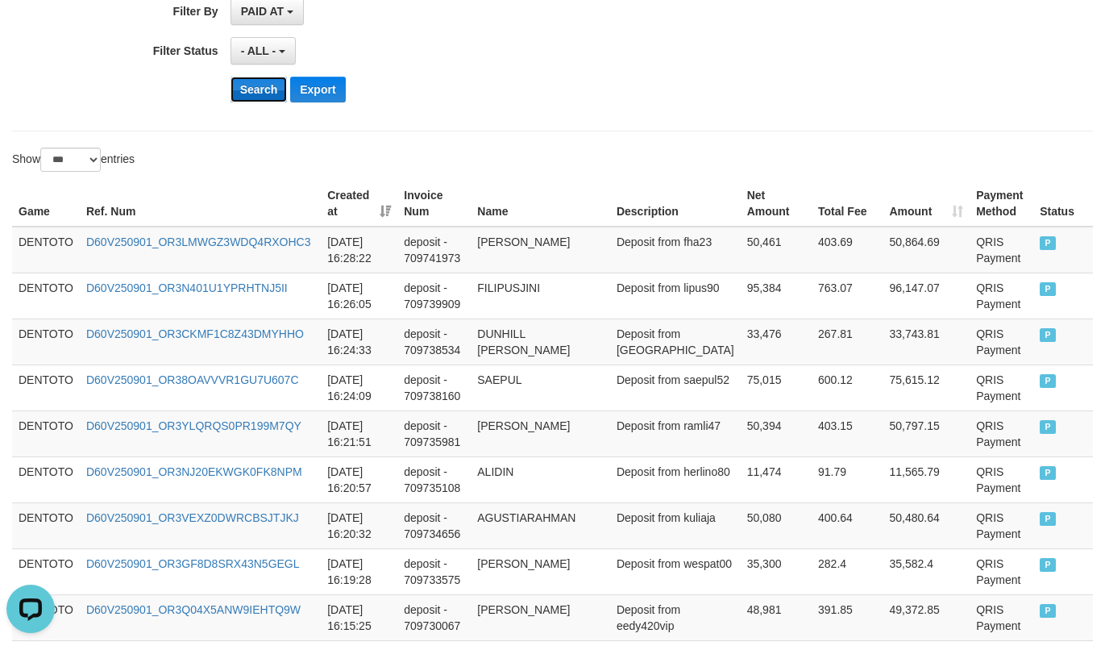
scroll to position [15, 0]
click at [252, 97] on button "Search" at bounding box center [259, 90] width 57 height 26
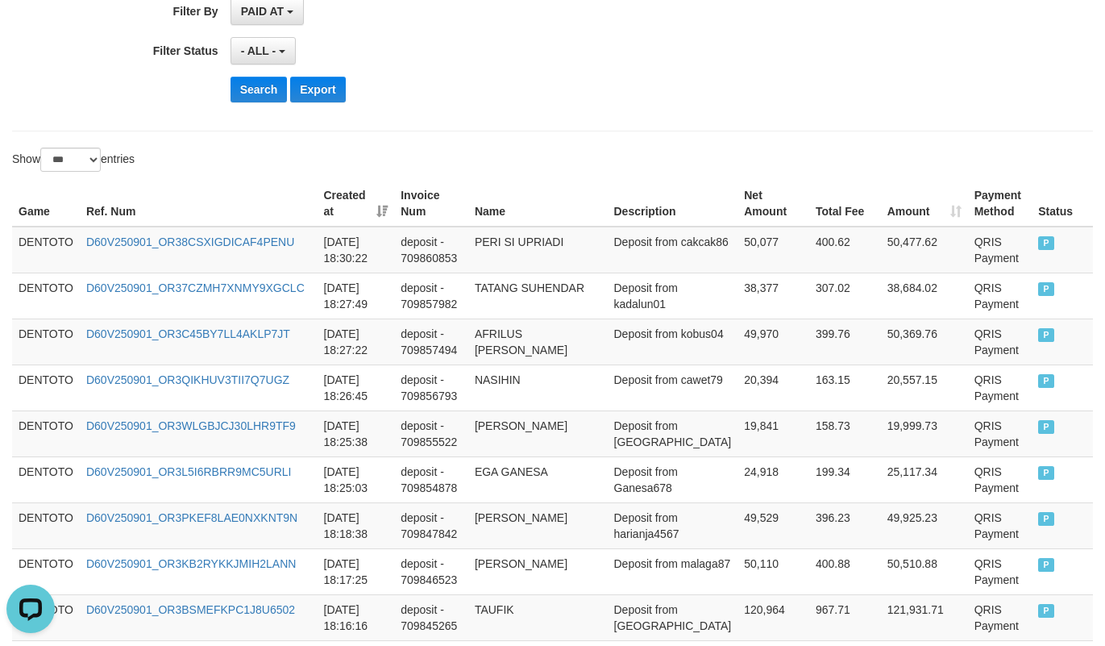
click at [34, 242] on td "DENTOTO" at bounding box center [46, 250] width 68 height 47
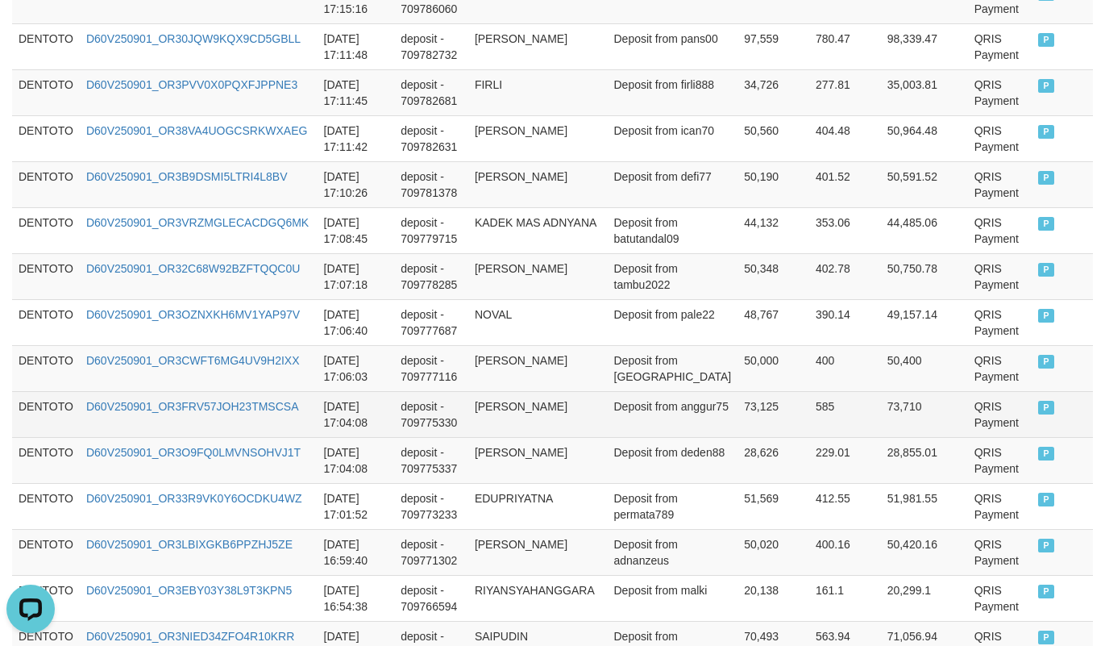
scroll to position [3628, 0]
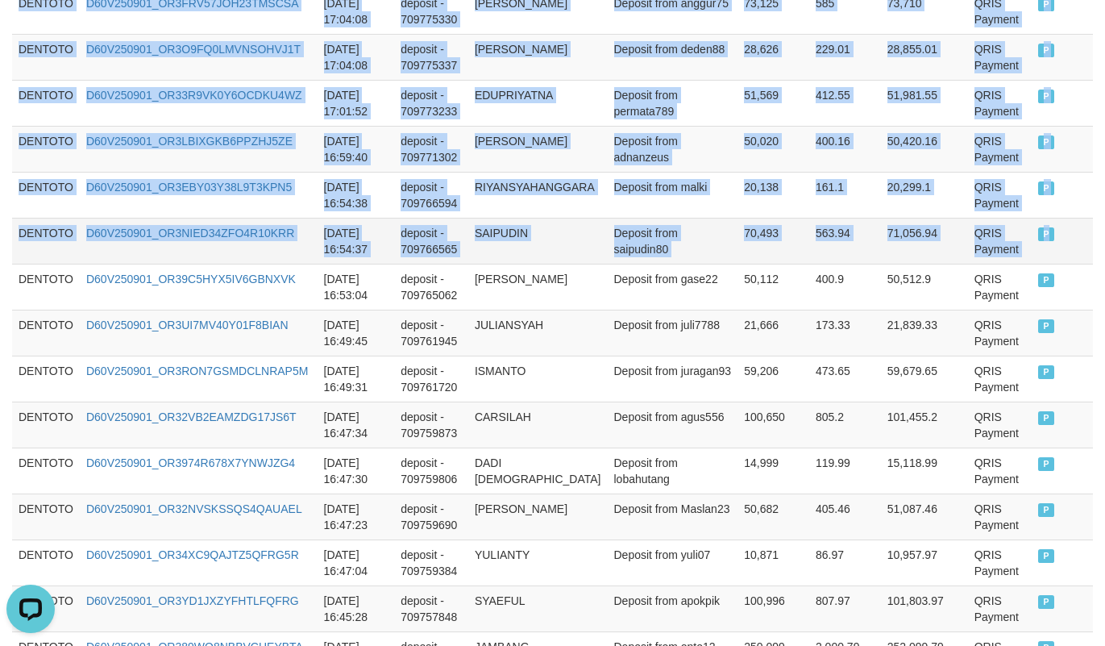
click at [1038, 241] on span "P" at bounding box center [1046, 234] width 16 height 14
copy tbody "DENTOTO D60V250901_OR38CSXIGDICAF4PENU 2025-09-01 18:30:22 deposit - 709860853 …"
click at [738, 252] on td "70,493" at bounding box center [774, 241] width 72 height 46
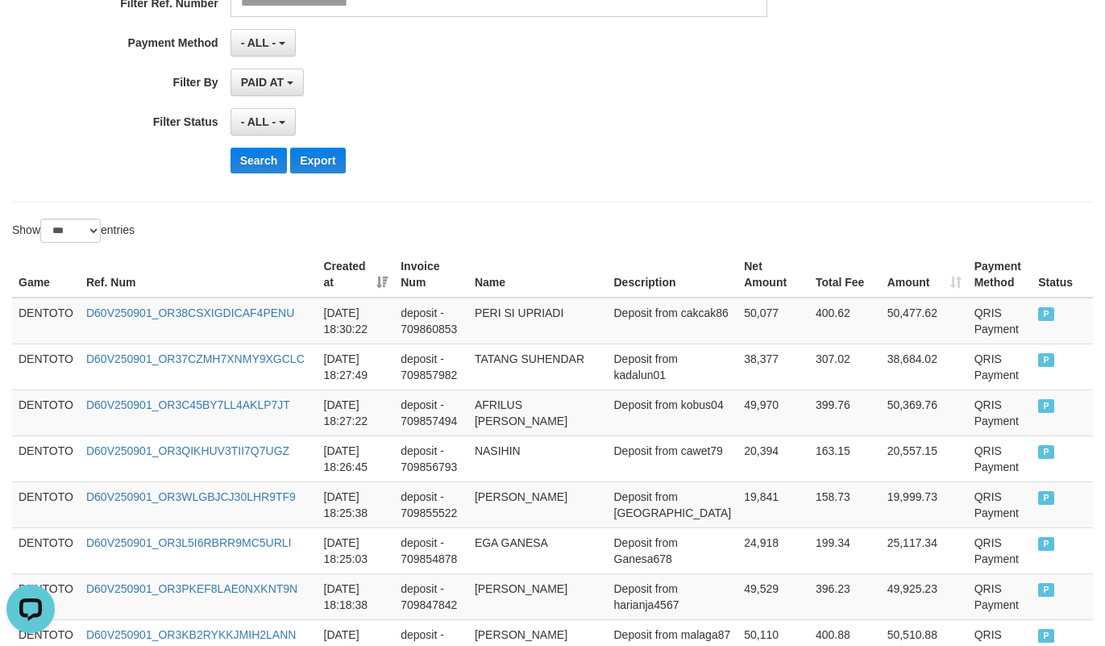
scroll to position [402, 0]
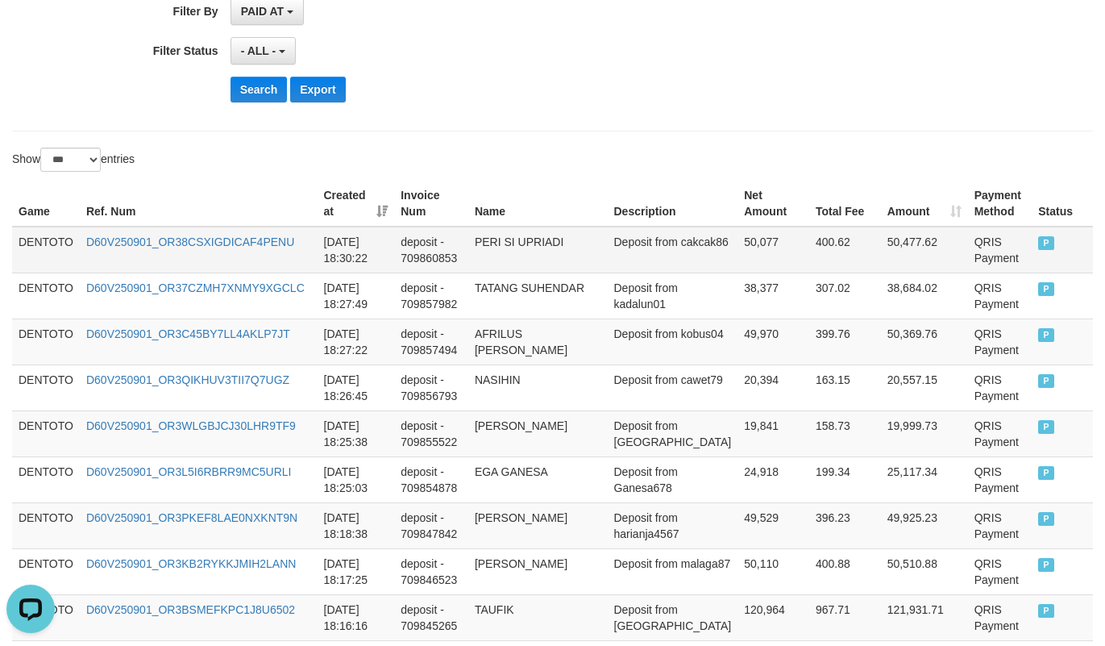
click at [41, 232] on td "DENTOTO" at bounding box center [46, 250] width 68 height 47
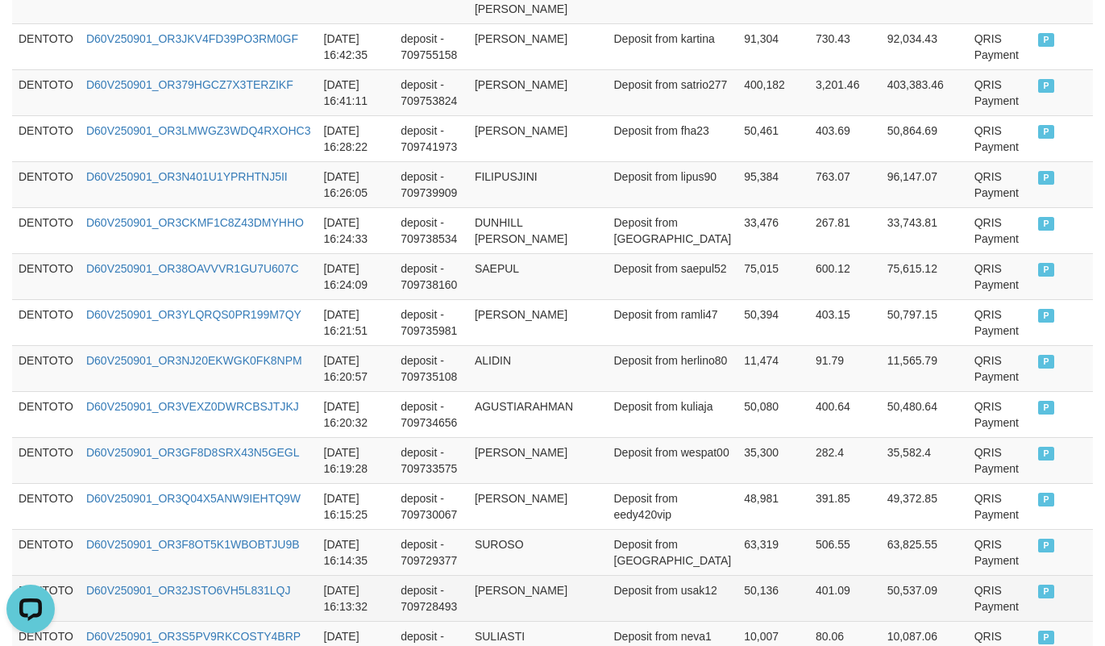
scroll to position [4391, 0]
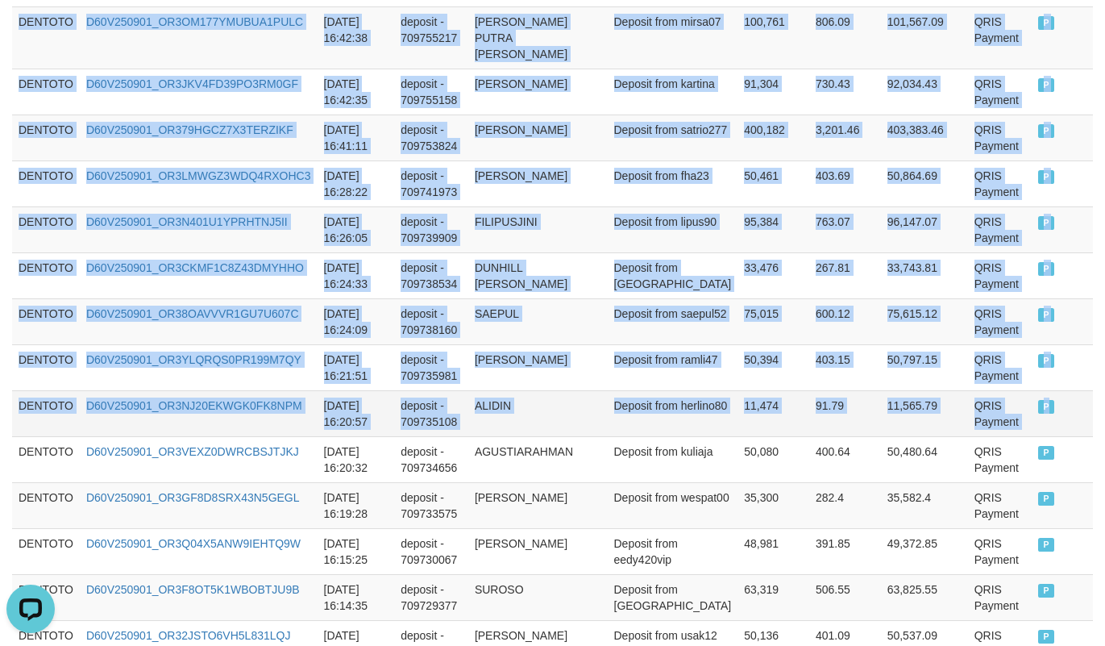
click at [1032, 409] on td "P" at bounding box center [1062, 413] width 61 height 46
copy tbody "DENTOTO D60V250901_OR38CSXIGDICAF4PENU 2025-09-01 18:30:22 deposit - 709860853 …"
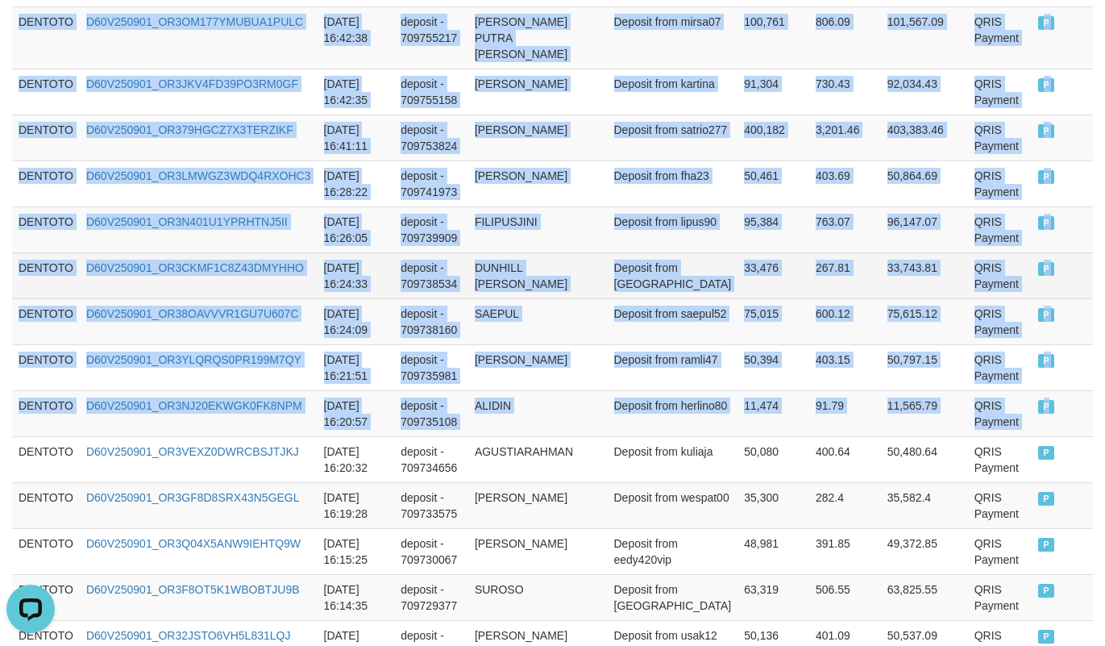
click at [709, 298] on td "Deposit from dundun" at bounding box center [673, 275] width 131 height 46
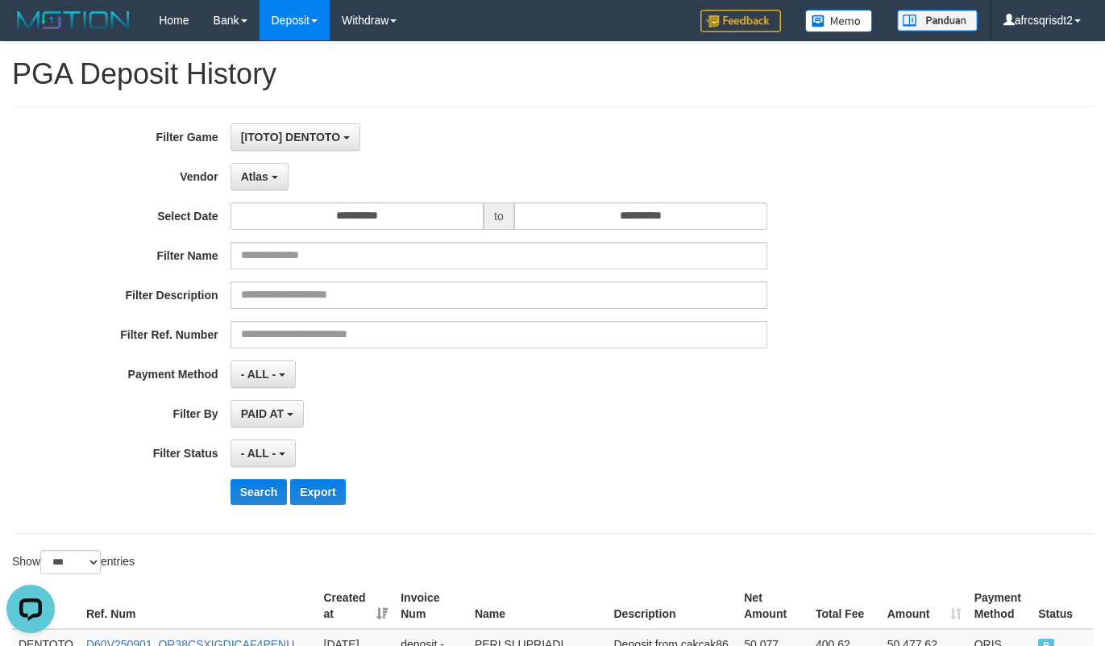
scroll to position [402, 0]
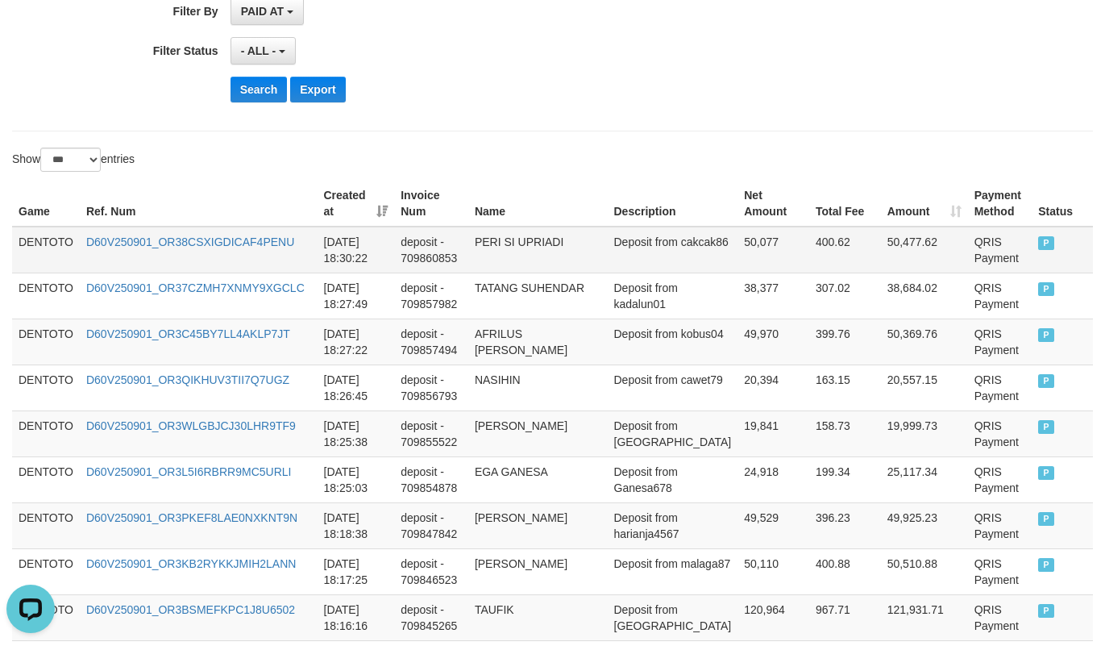
click at [36, 239] on td "DENTOTO" at bounding box center [46, 250] width 68 height 47
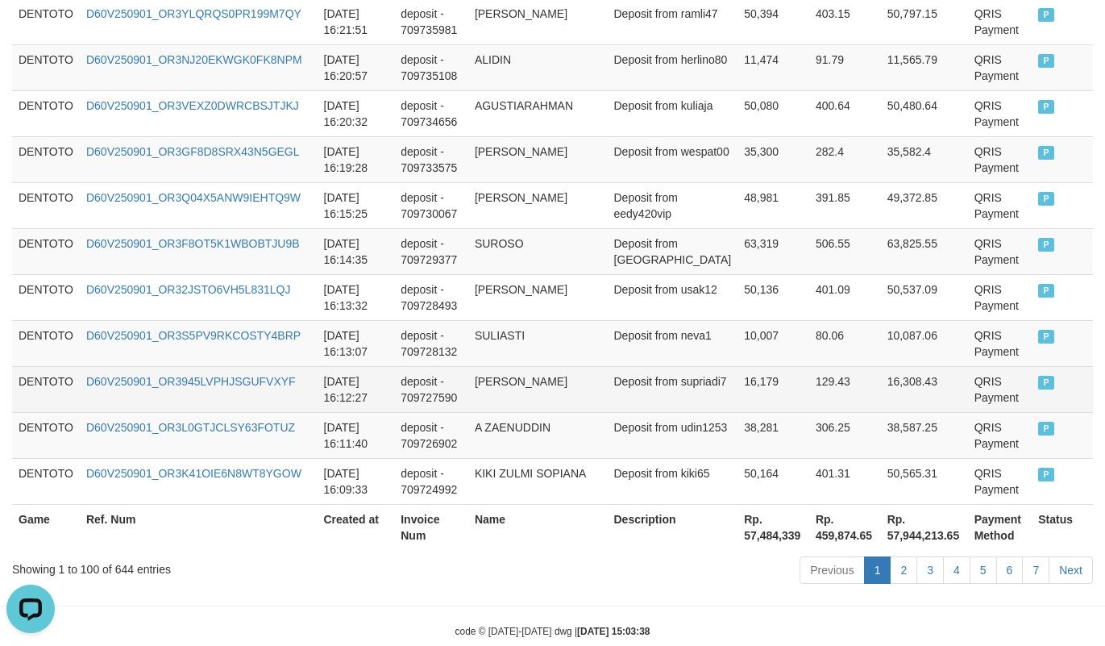
scroll to position [4794, 0]
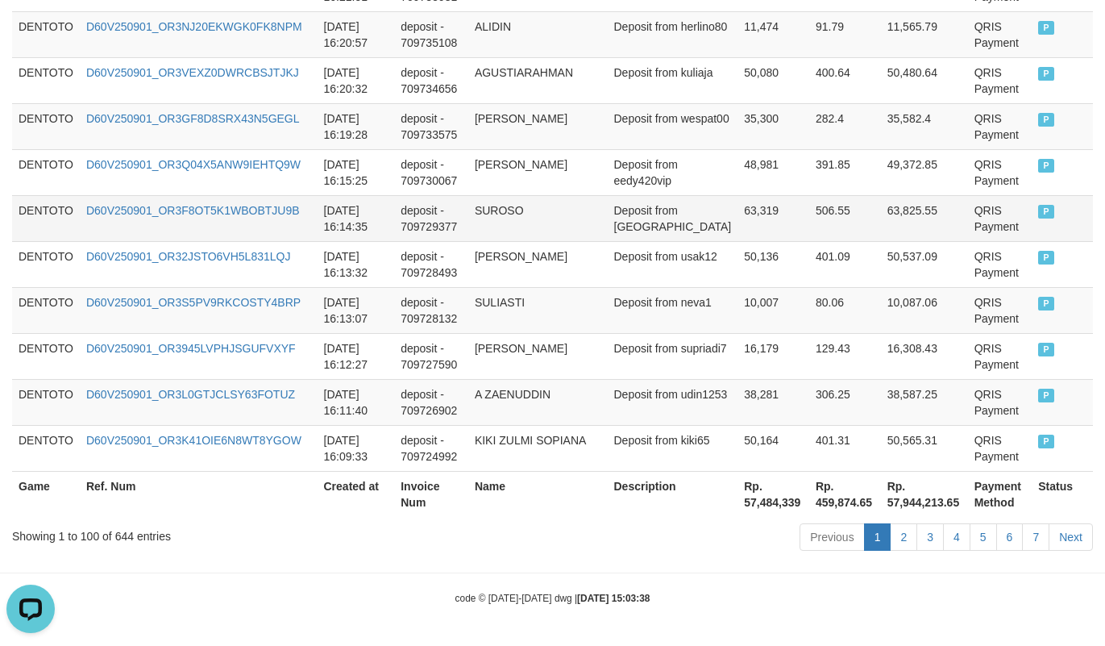
click at [1038, 205] on span "P" at bounding box center [1046, 212] width 16 height 14
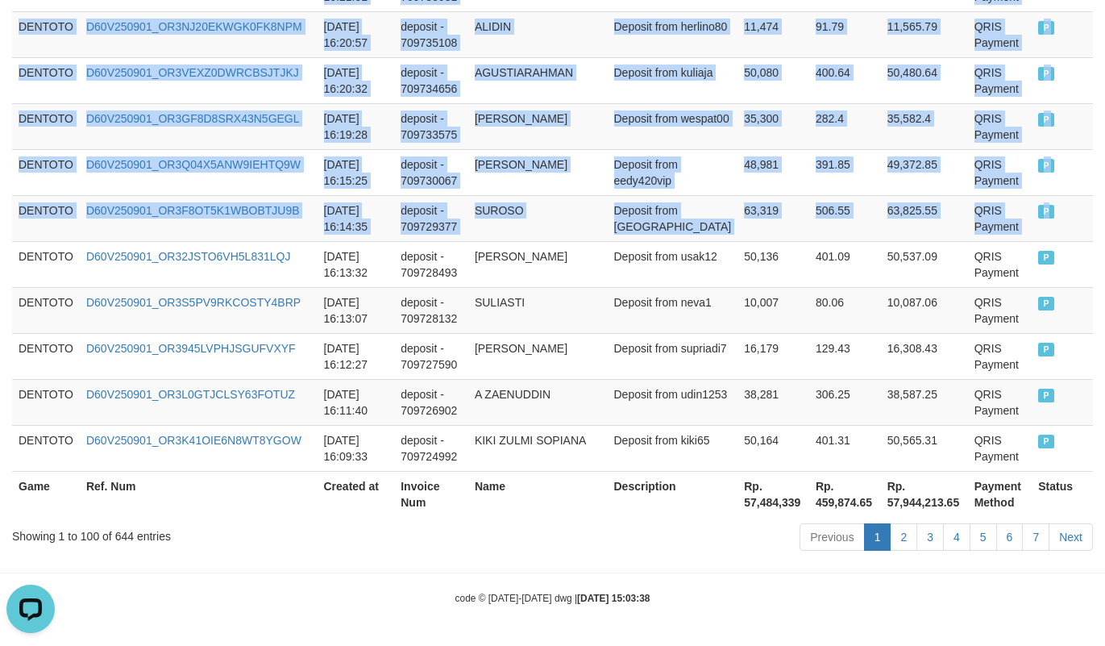
copy tbody "DENTOTO D60V250901_OR38CSXIGDICAF4PENU 2025-09-01 18:30:22 deposit - 709860853 …"
click at [576, 209] on td "SUROSO" at bounding box center [537, 218] width 139 height 46
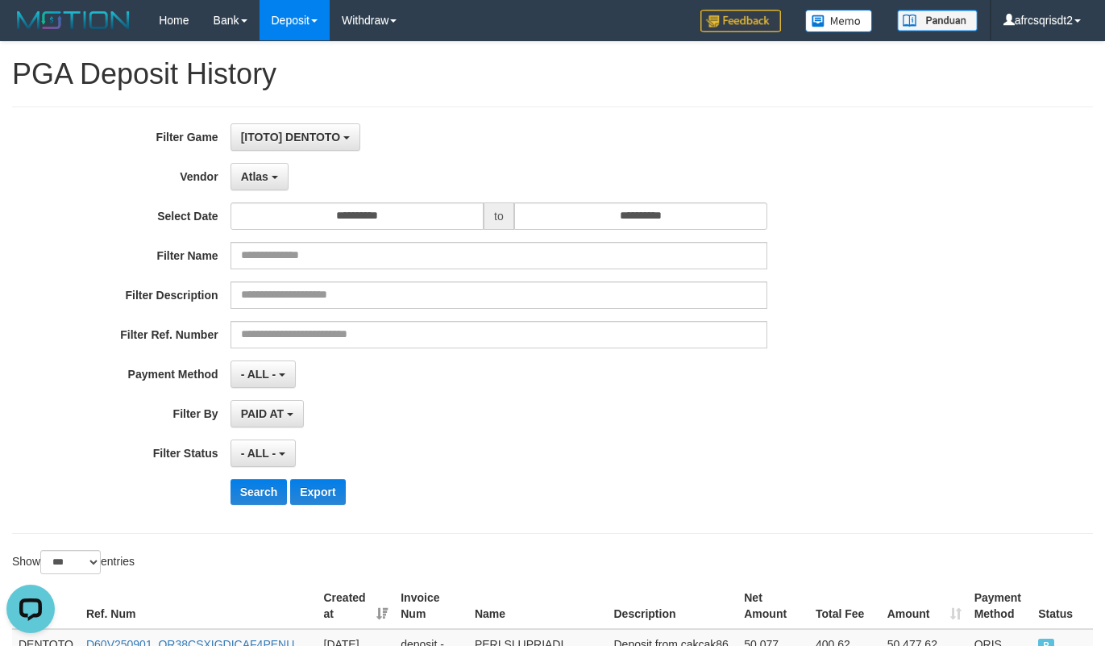
scroll to position [402, 0]
select select "**********"
select select "***"
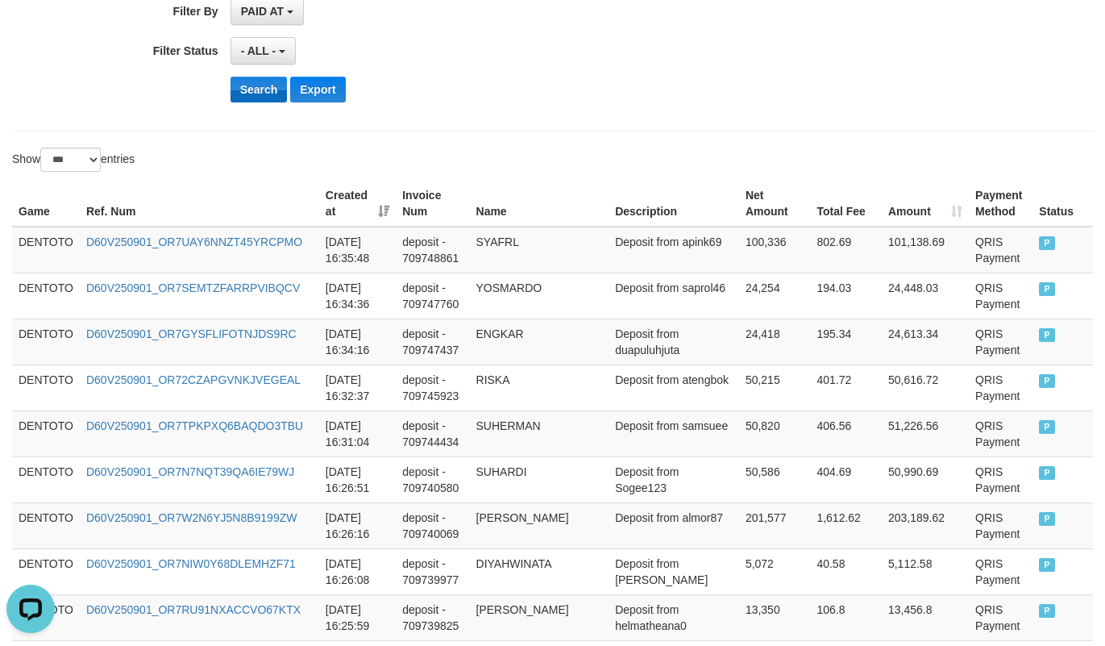
scroll to position [15, 0]
click at [250, 92] on button "Search" at bounding box center [259, 90] width 57 height 26
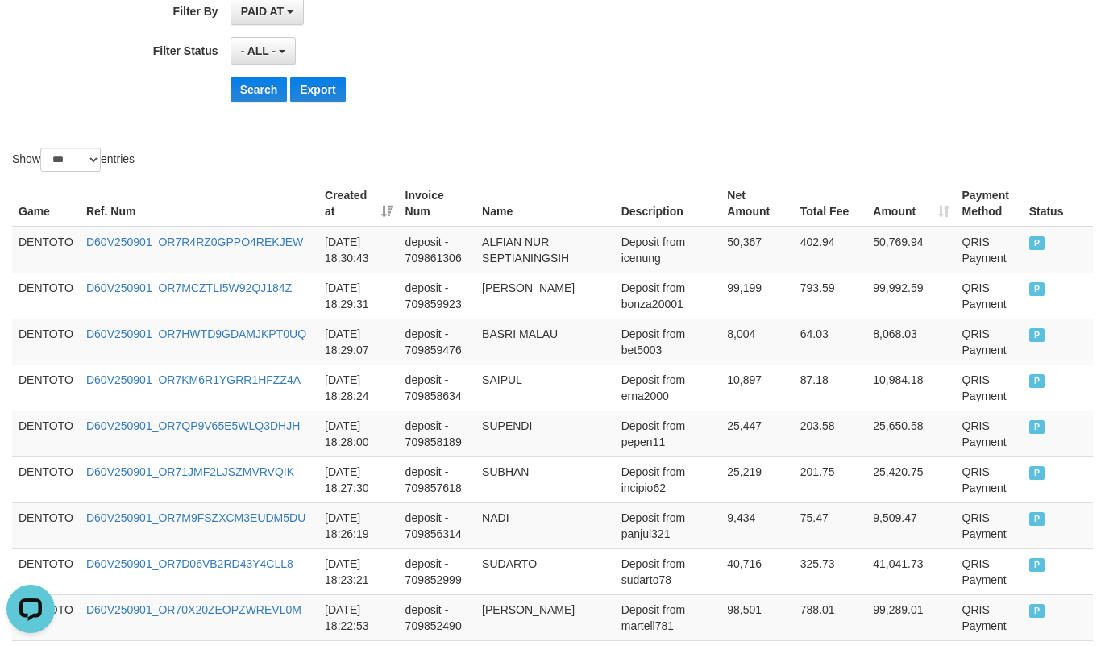
click at [572, 58] on div "- ALL - SELECT ALL - ALL - SELECT STATUS PENDING/UNPAID PAID CANCELED EXPIRED" at bounding box center [499, 50] width 537 height 27
click at [44, 259] on td "DENTOTO" at bounding box center [46, 250] width 68 height 47
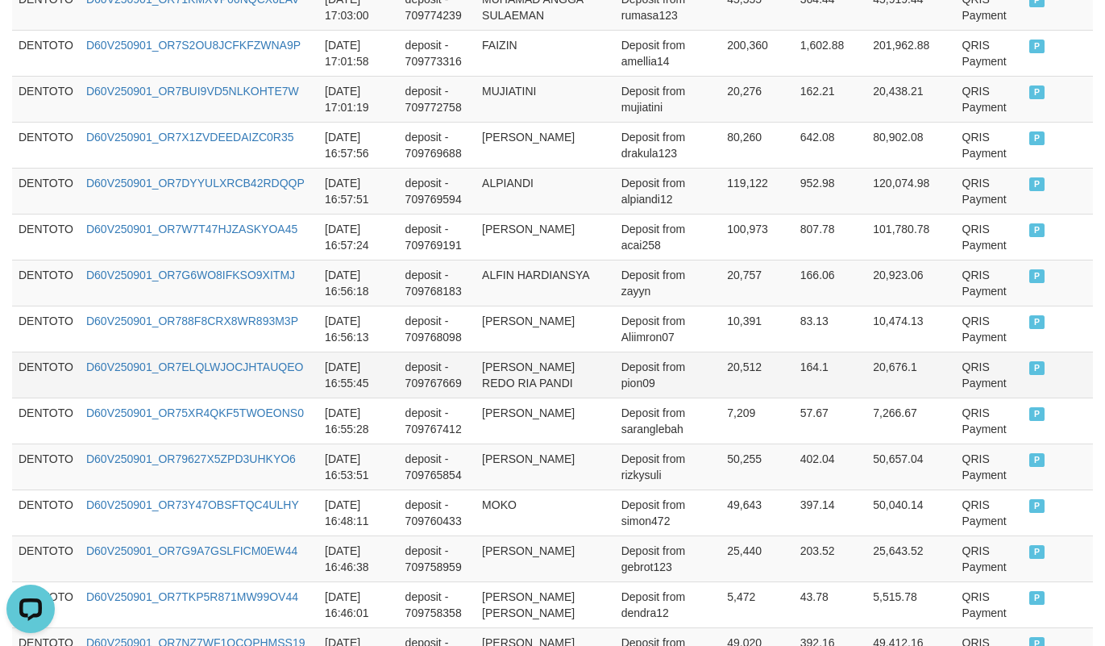
scroll to position [4434, 0]
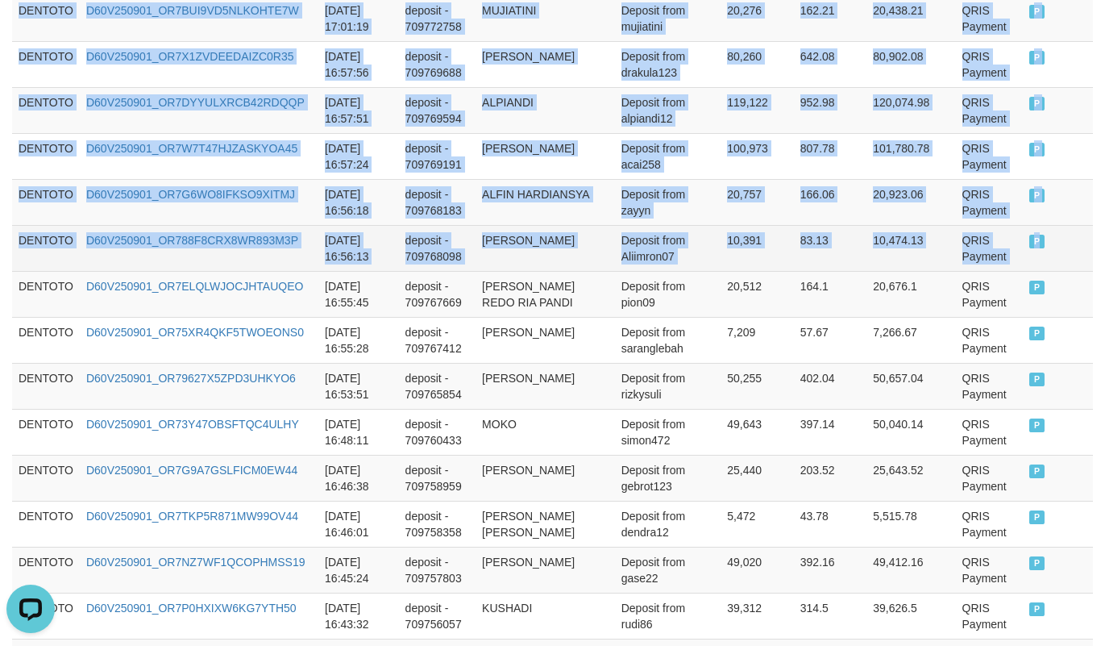
click at [1042, 266] on td "P" at bounding box center [1058, 248] width 70 height 46
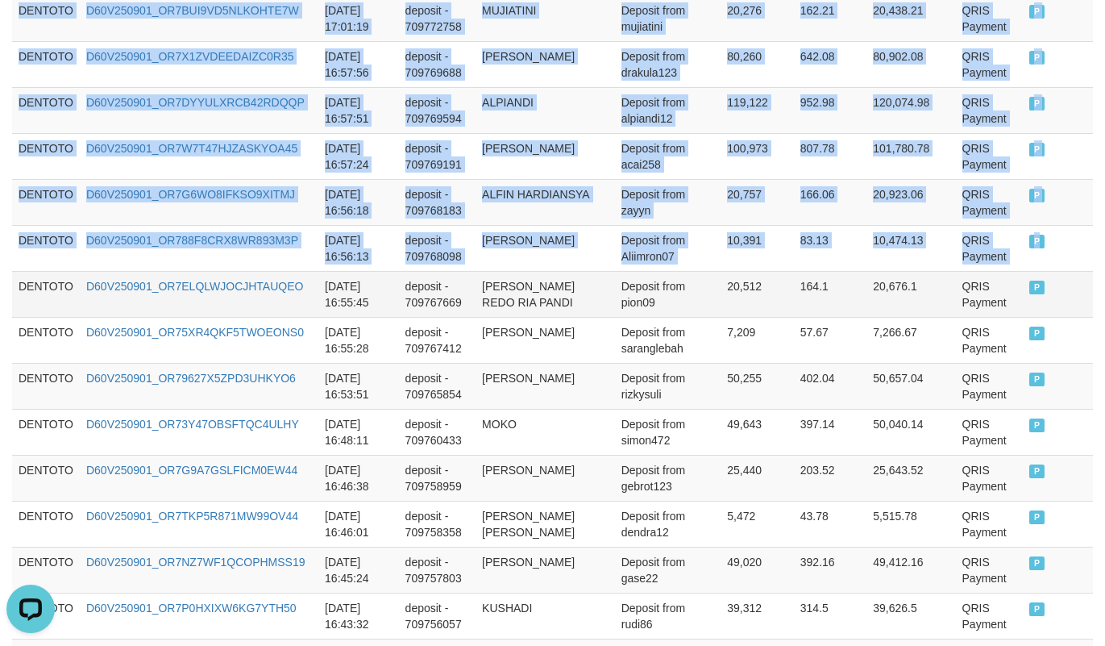
copy tbody "DENTOTO D60V250901_OR7R4RZ0GPPO4REKJEW [DATE] 18:30:43 deposit - 709861306 ALFI…"
click at [764, 215] on td "20,757" at bounding box center [757, 202] width 73 height 46
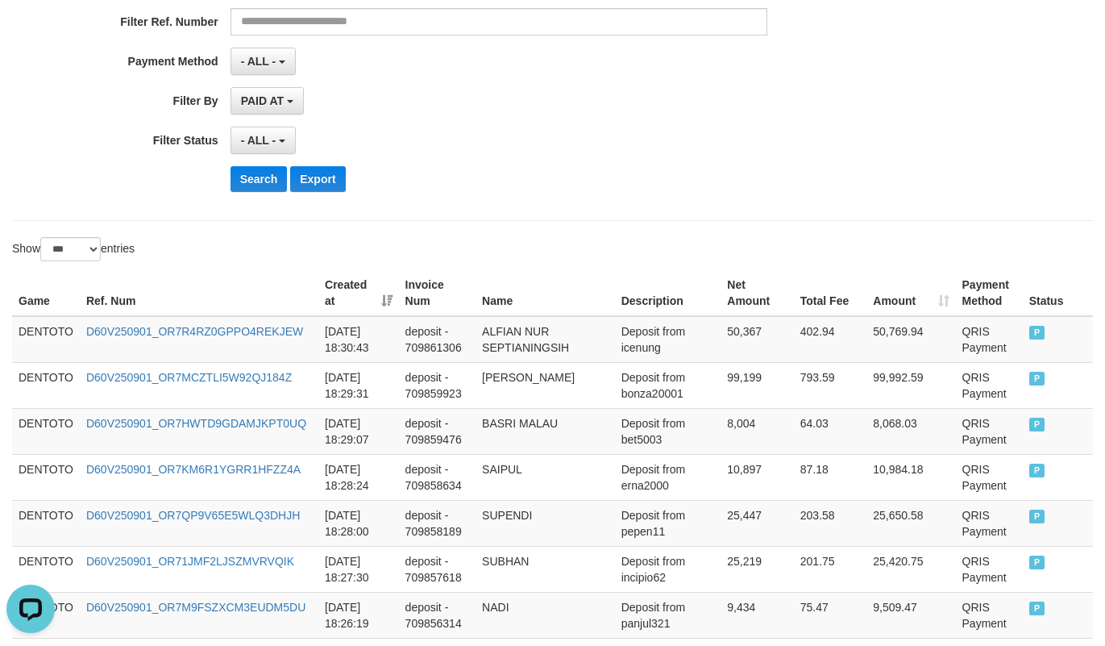
scroll to position [402, 0]
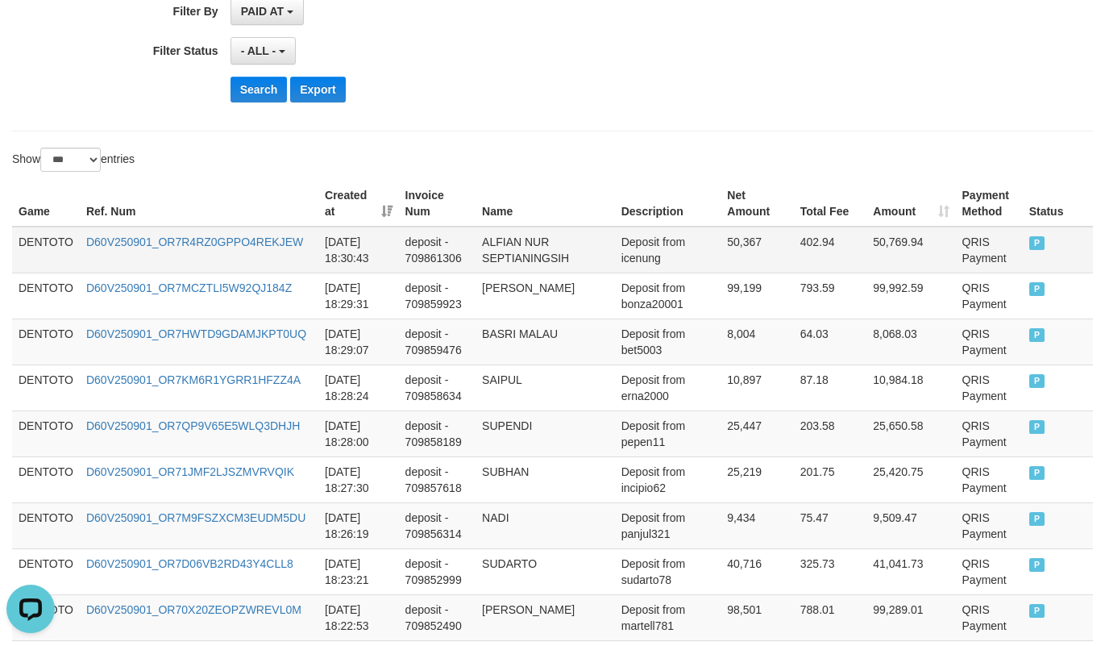
click at [27, 250] on td "DENTOTO" at bounding box center [46, 250] width 68 height 47
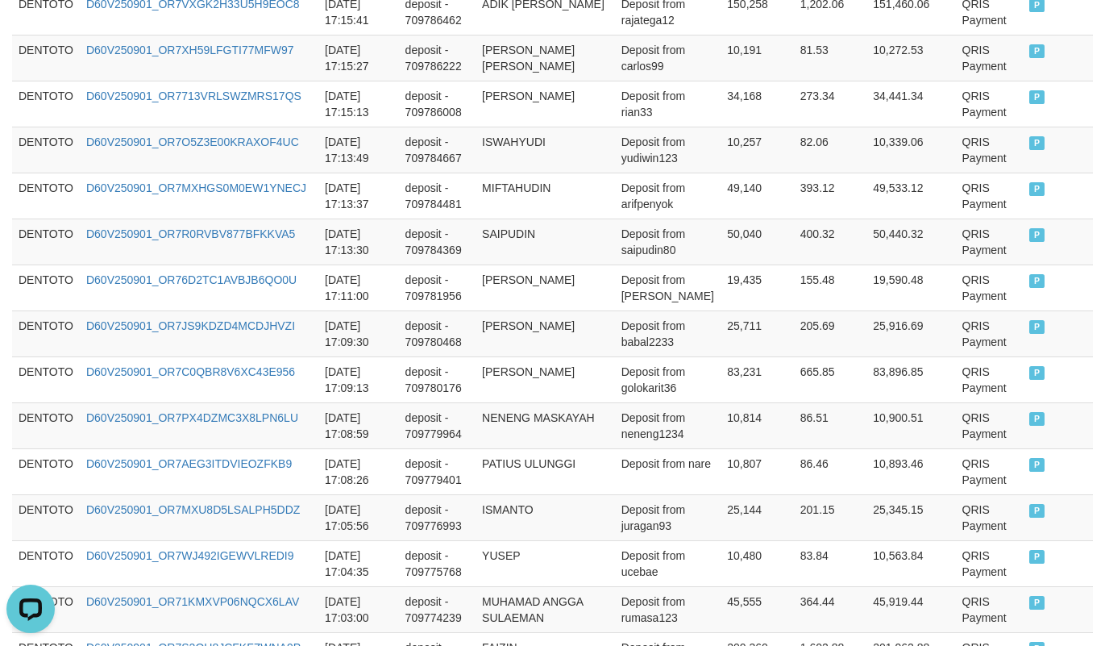
scroll to position [4794, 0]
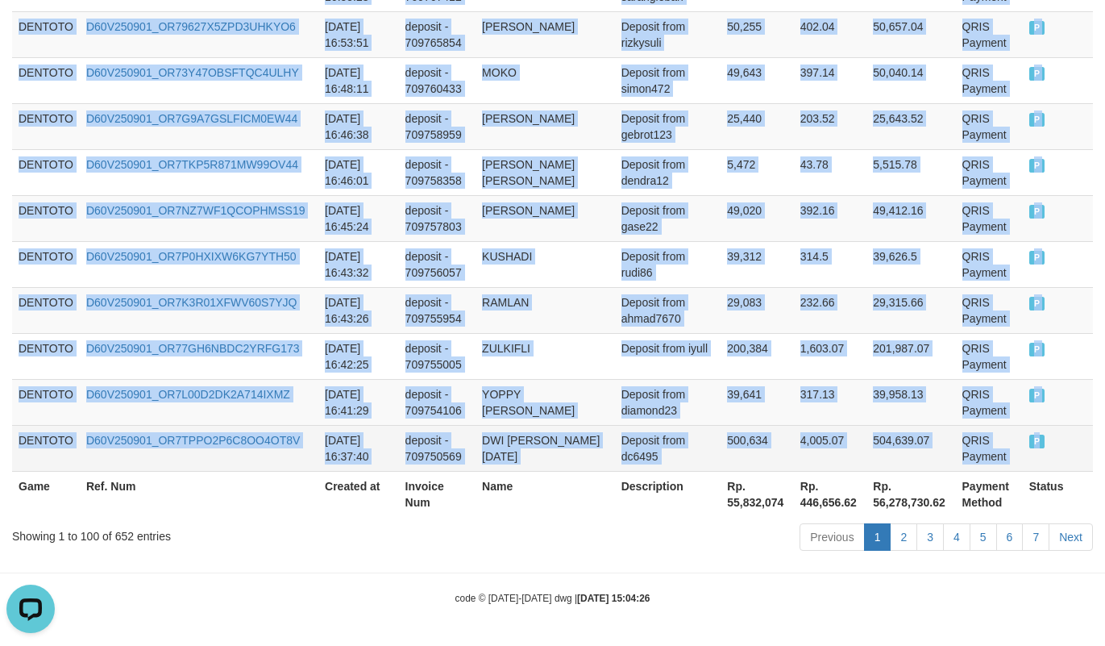
click at [1038, 450] on td "P" at bounding box center [1058, 448] width 70 height 46
copy tbody "DENTOTO D60V250901_OR7R4RZ0GPPO4REKJEW [DATE] 18:30:43 deposit - 709861306 ALFI…"
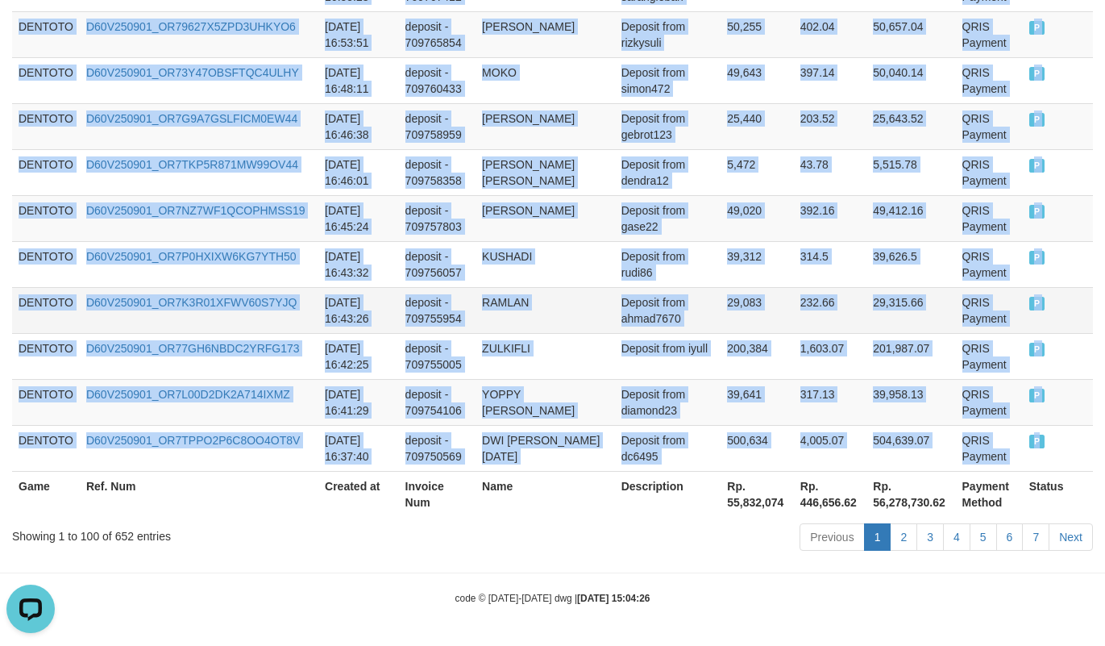
click at [721, 320] on td "29,083" at bounding box center [757, 310] width 73 height 46
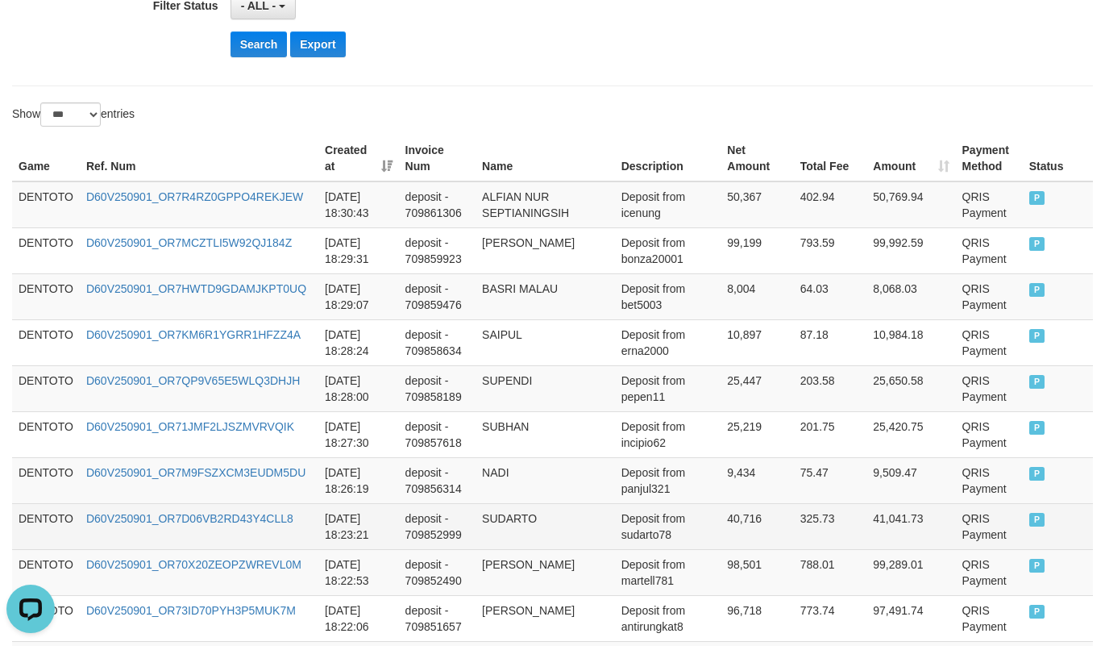
scroll to position [402, 0]
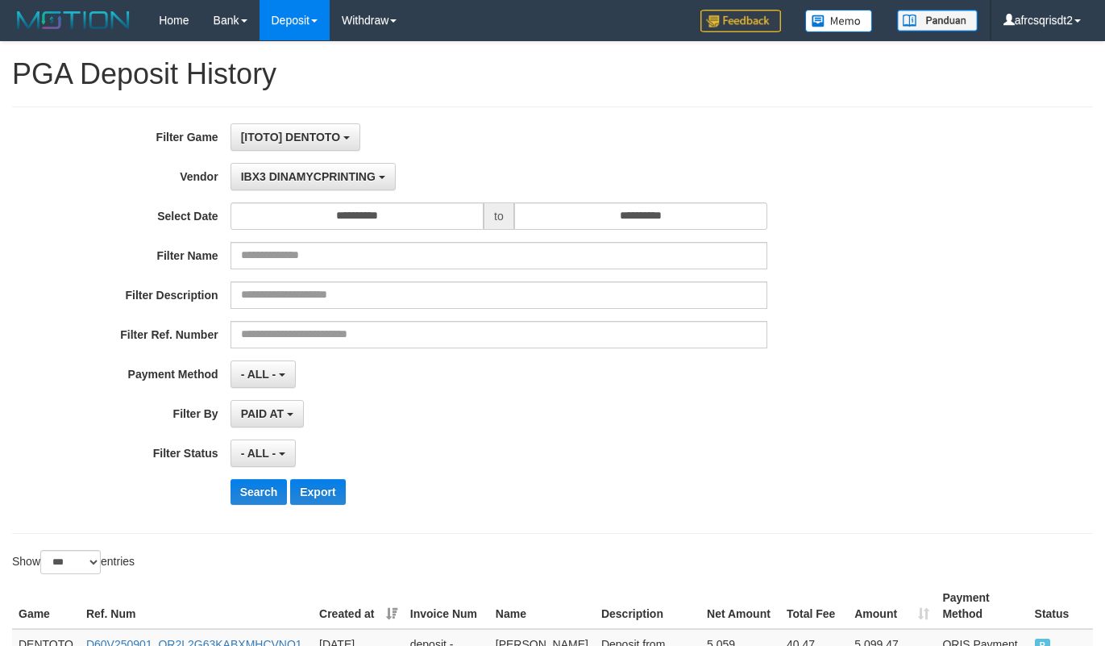
select select "**********"
select select "***"
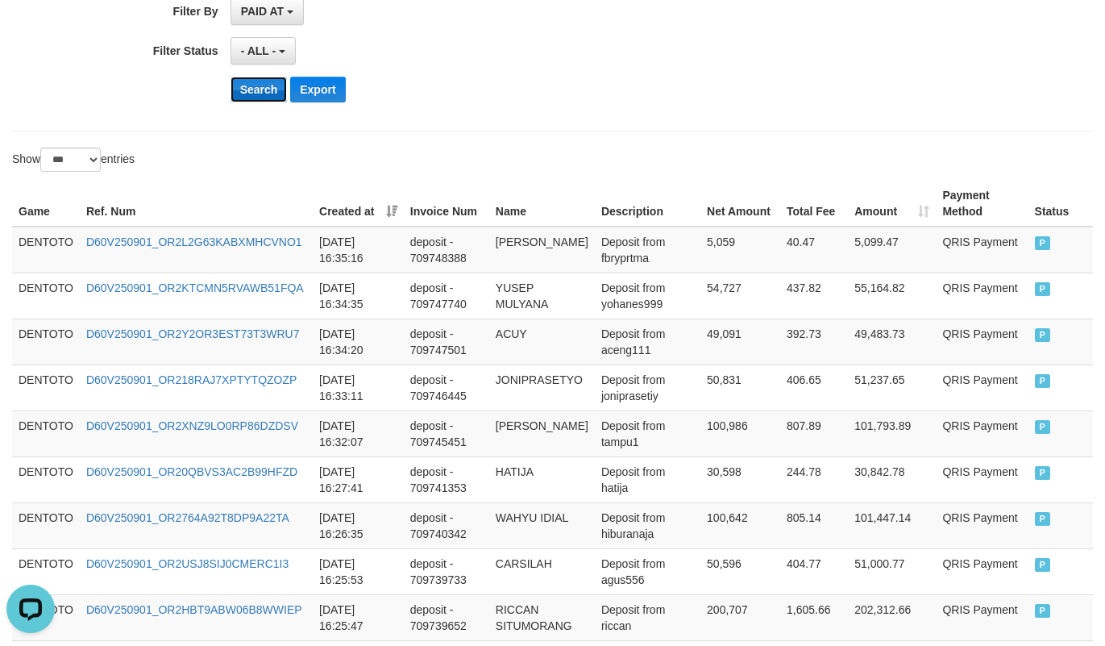
click at [278, 99] on button "Search" at bounding box center [259, 90] width 57 height 26
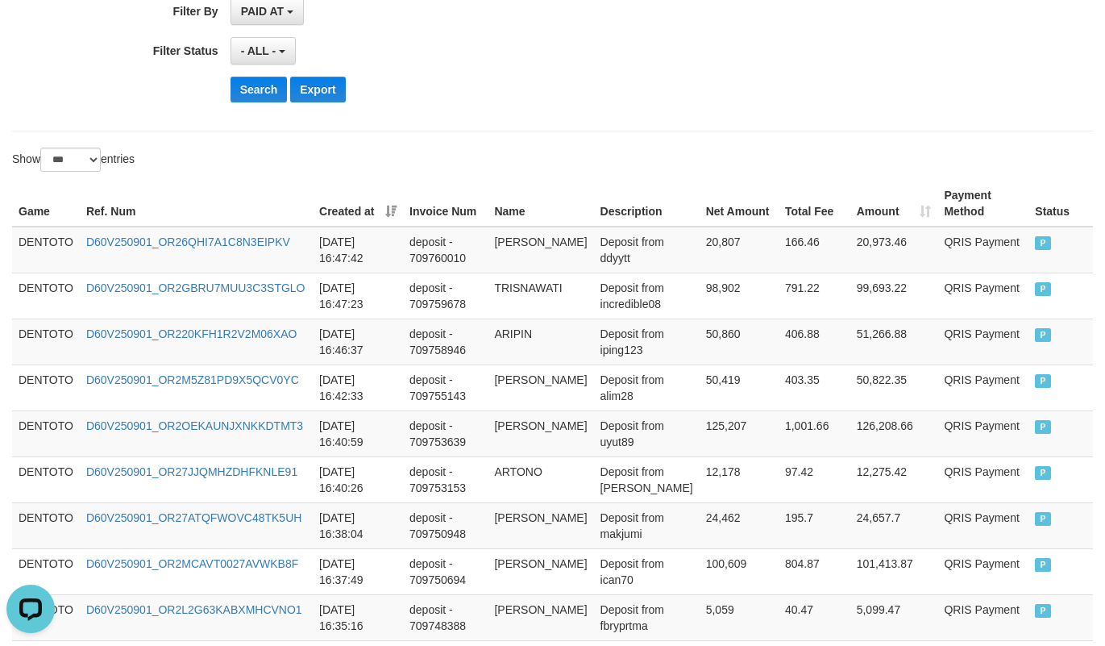
drag, startPoint x: 521, startPoint y: 104, endPoint x: 354, endPoint y: 10, distance: 191.7
click at [521, 100] on div "Search Export" at bounding box center [576, 90] width 691 height 26
click at [40, 244] on td "DENTOTO" at bounding box center [46, 250] width 68 height 47
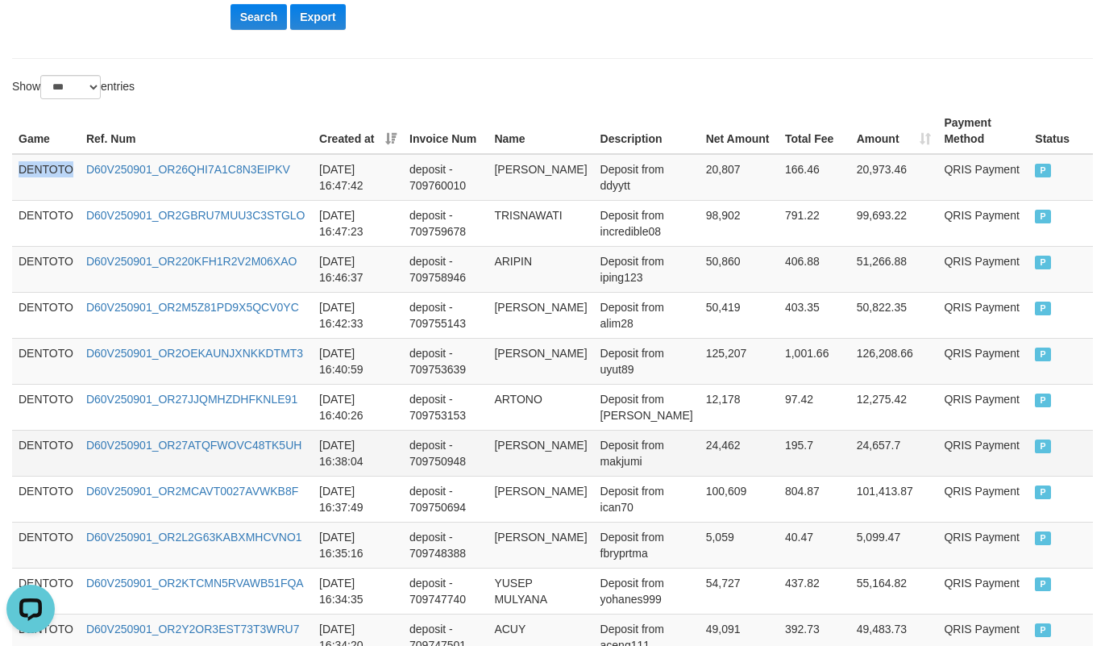
scroll to position [806, 0]
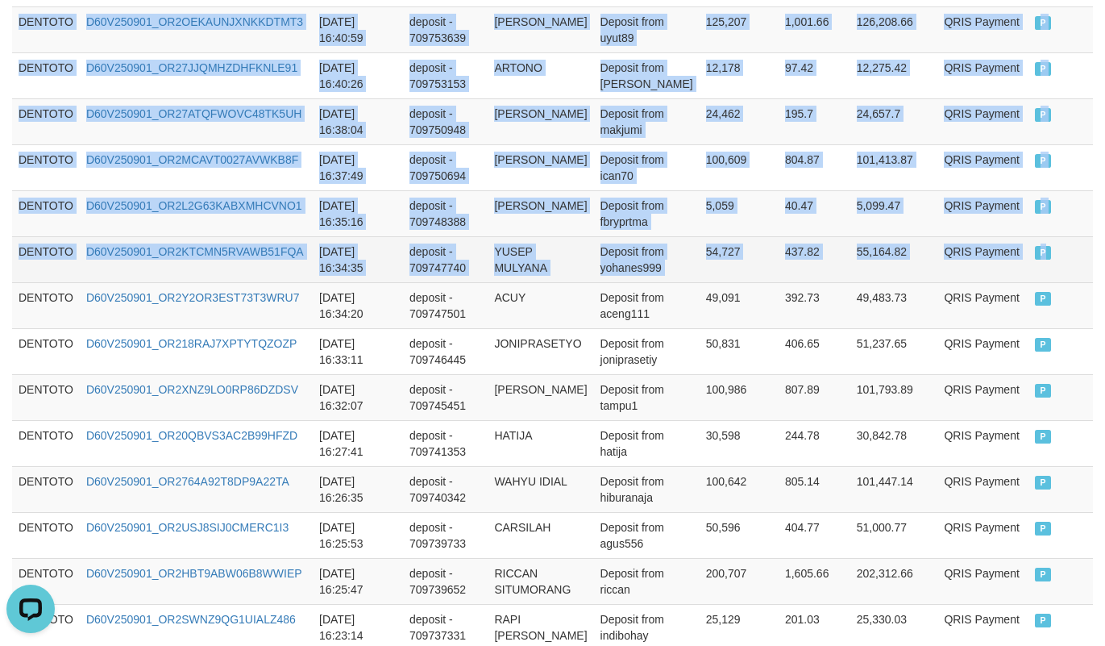
click at [1041, 282] on td "P" at bounding box center [1061, 259] width 64 height 46
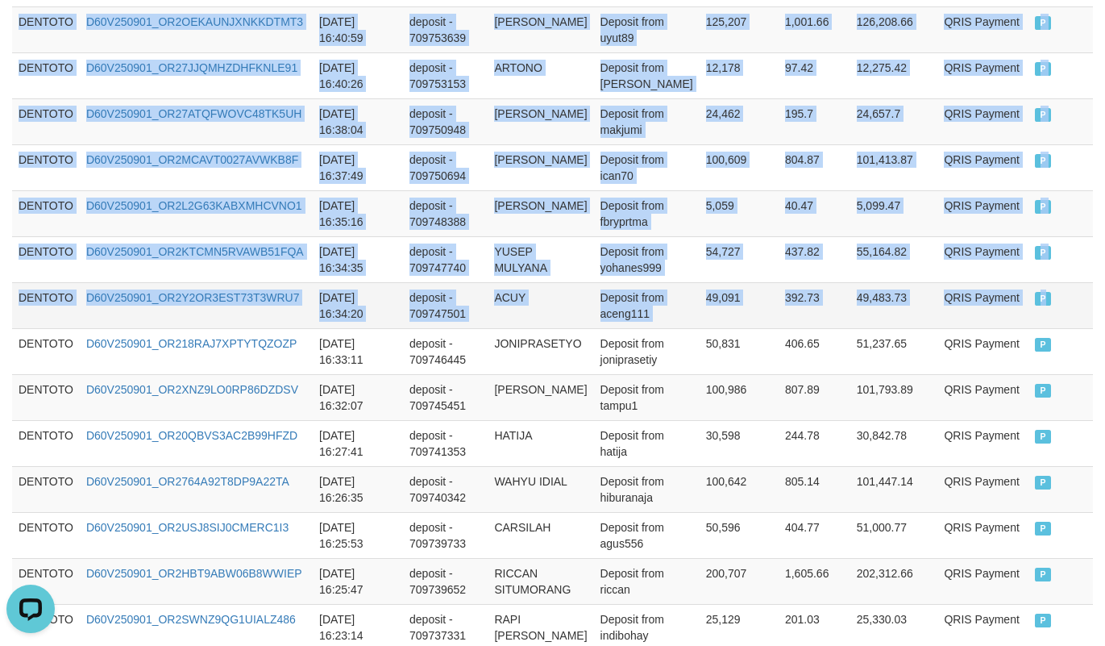
click at [1055, 310] on td "P" at bounding box center [1061, 305] width 64 height 46
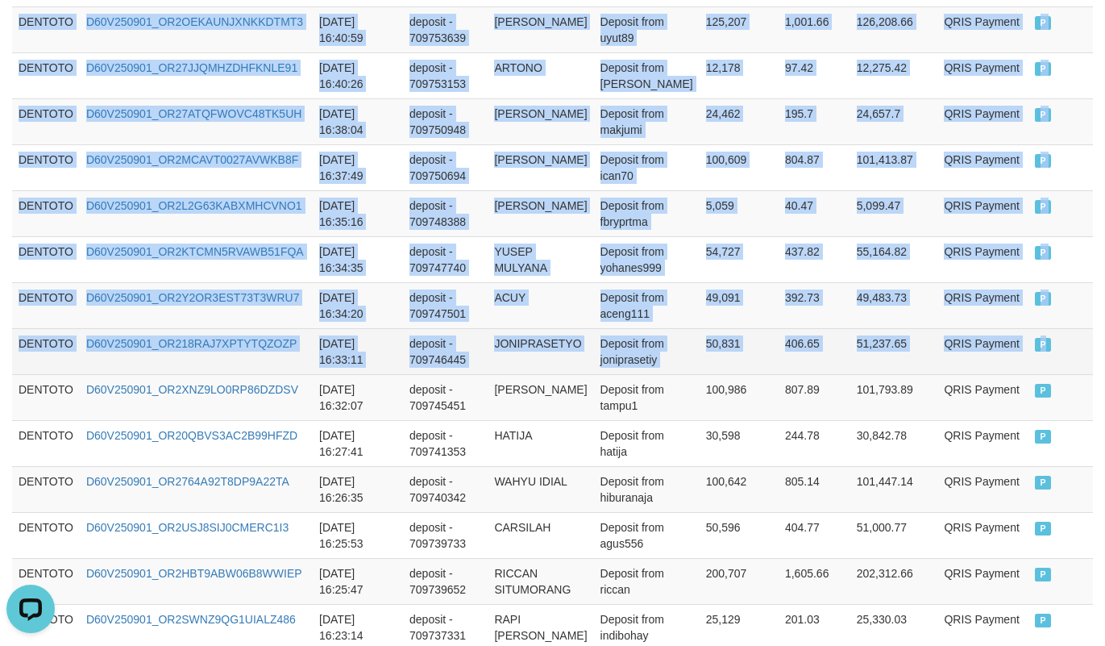
click at [1062, 351] on td "P" at bounding box center [1061, 351] width 64 height 46
copy tbody "DENTOTO D60V250901_OR26QHI7A1C8N3EIPKV [DATE] 16:47:42 deposit - 709760010 HASA…"
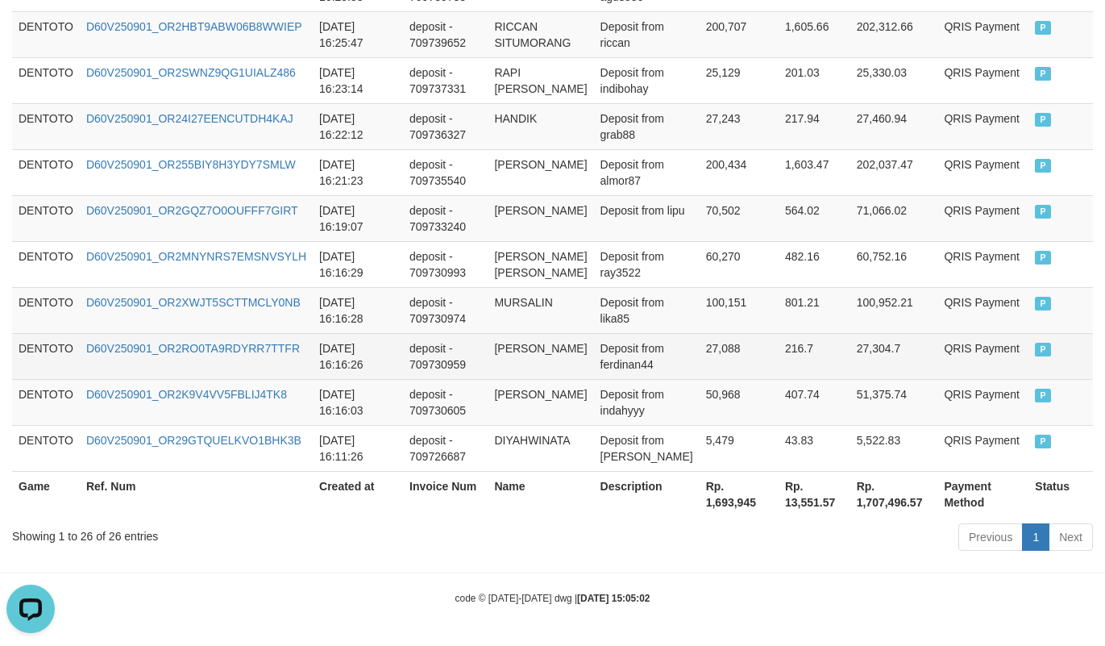
scroll to position [966, 0]
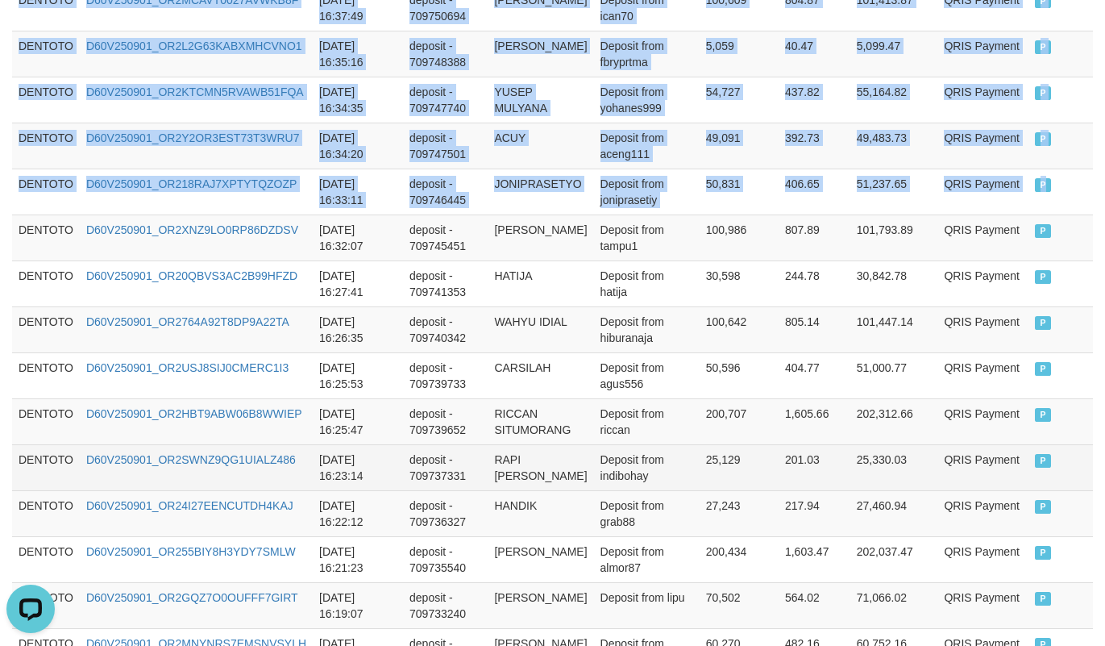
copy tbody "DENTOTO D60V250901_OR26QHI7A1C8N3EIPKV [DATE] 16:47:42 deposit - 709760010 HASA…"
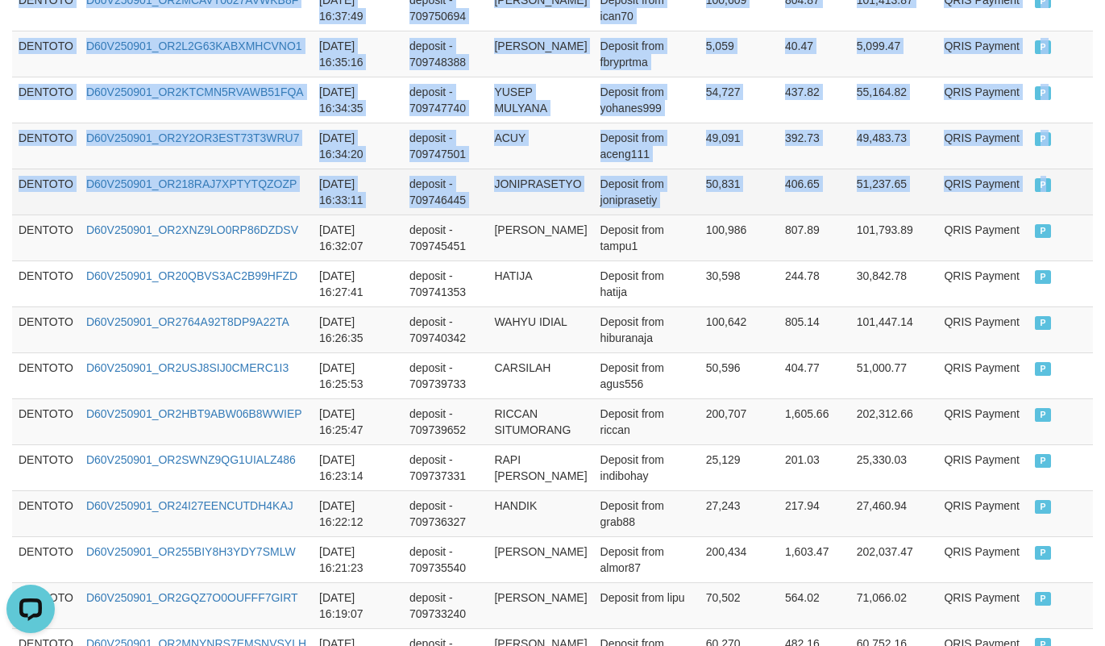
click at [600, 201] on td "Deposit from joniprasetiy" at bounding box center [647, 191] width 106 height 46
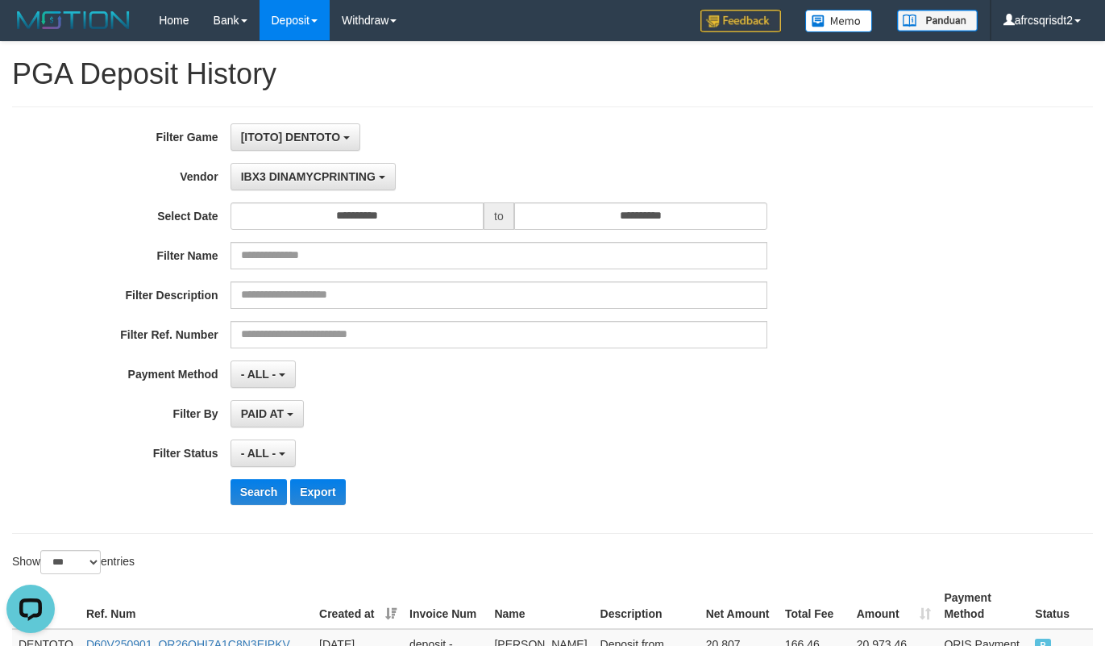
scroll to position [402, 0]
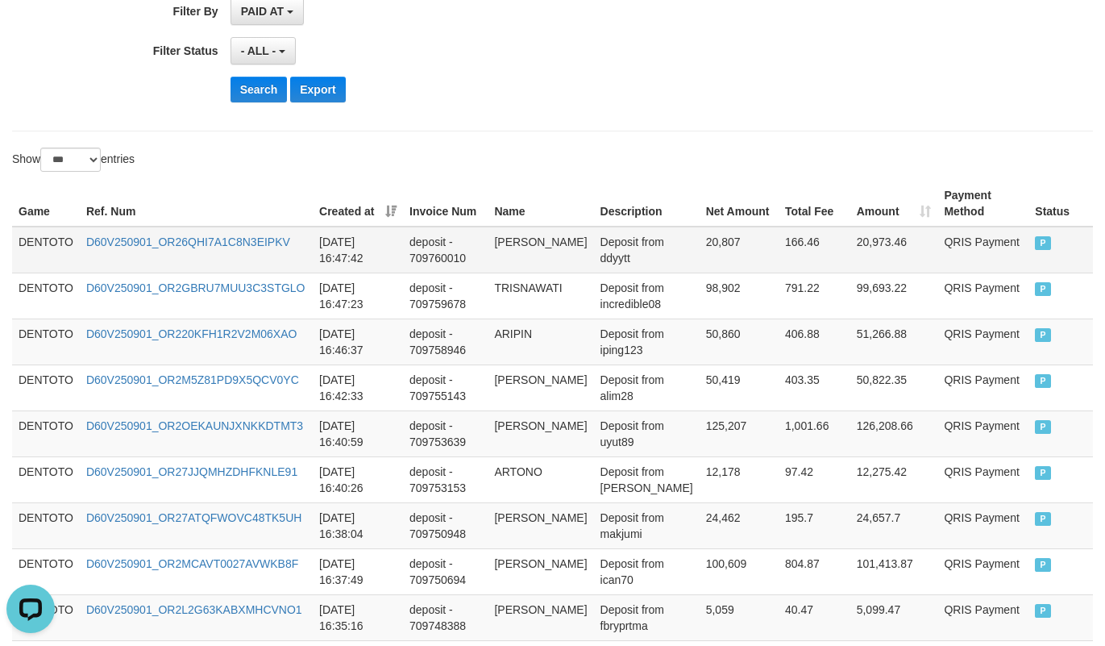
click at [34, 238] on td "DENTOTO" at bounding box center [46, 250] width 68 height 47
click at [34, 239] on td "DENTOTO" at bounding box center [46, 250] width 68 height 47
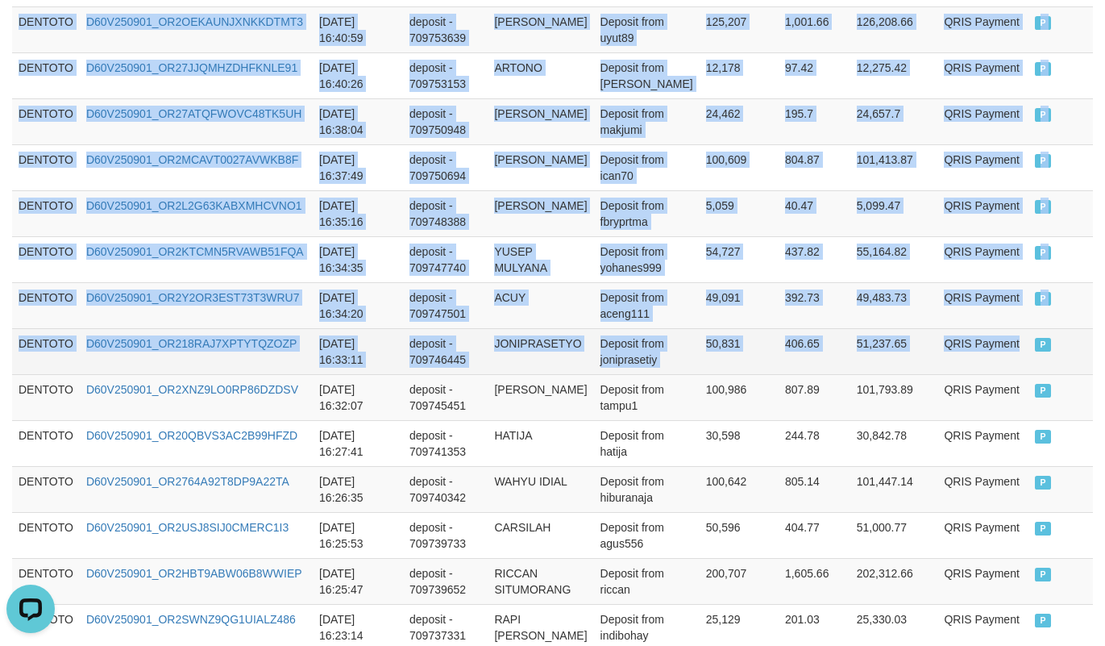
click at [1009, 373] on td "QRIS Payment" at bounding box center [983, 351] width 91 height 46
click at [1069, 364] on td "P" at bounding box center [1061, 351] width 64 height 46
copy tbody "DENTOTO D60V250901_OR26QHI7A1C8N3EIPKV [DATE] 16:47:42 deposit - 709760010 HASA…"
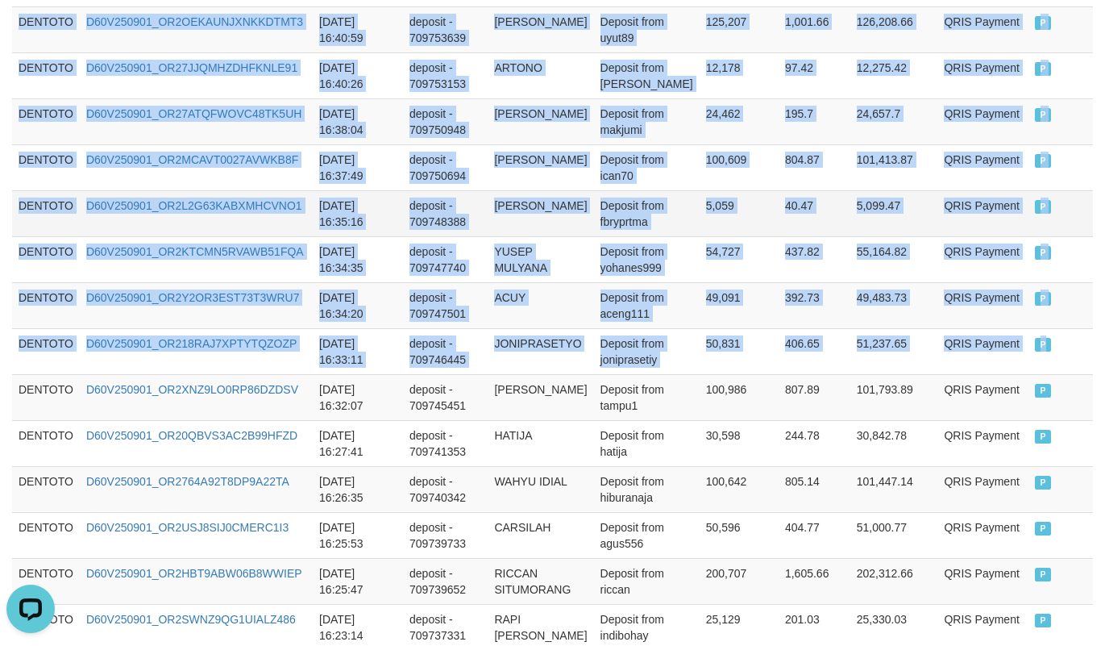
click at [591, 228] on td "[PERSON_NAME]" at bounding box center [541, 213] width 106 height 46
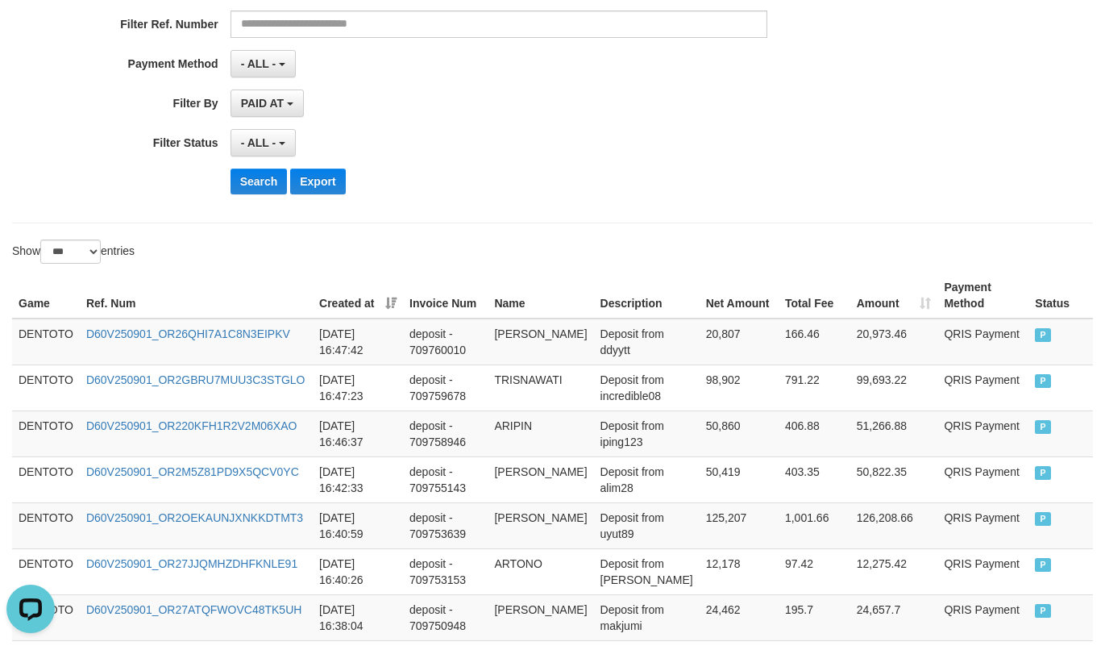
scroll to position [402, 0]
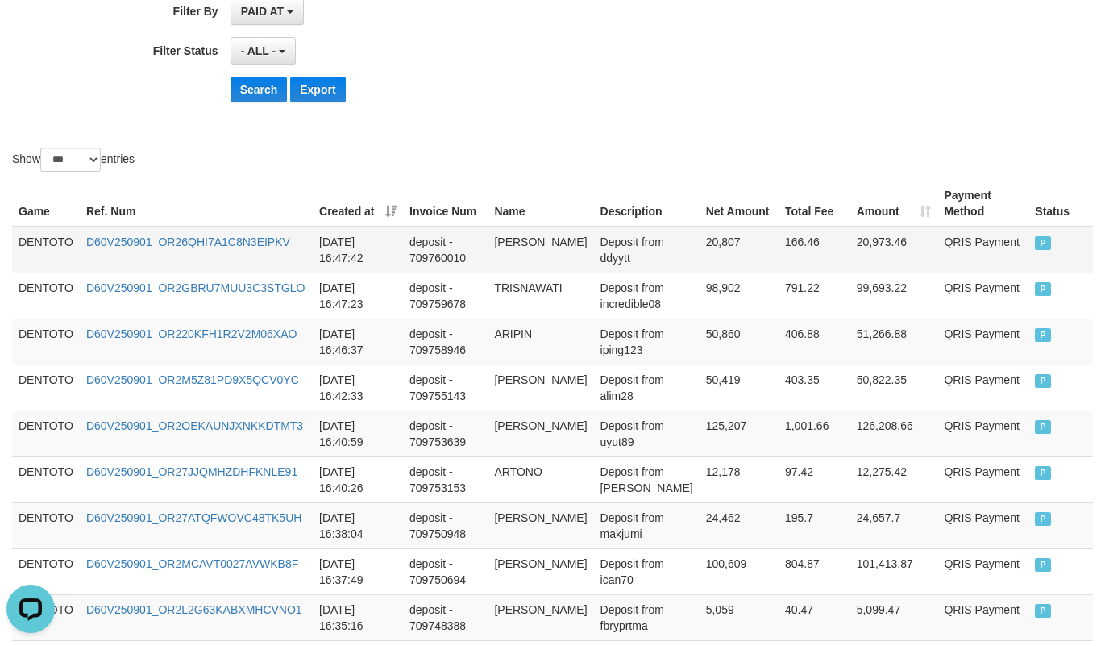
click at [41, 239] on td "DENTOTO" at bounding box center [46, 250] width 68 height 47
click at [40, 240] on td "DENTOTO" at bounding box center [46, 250] width 68 height 47
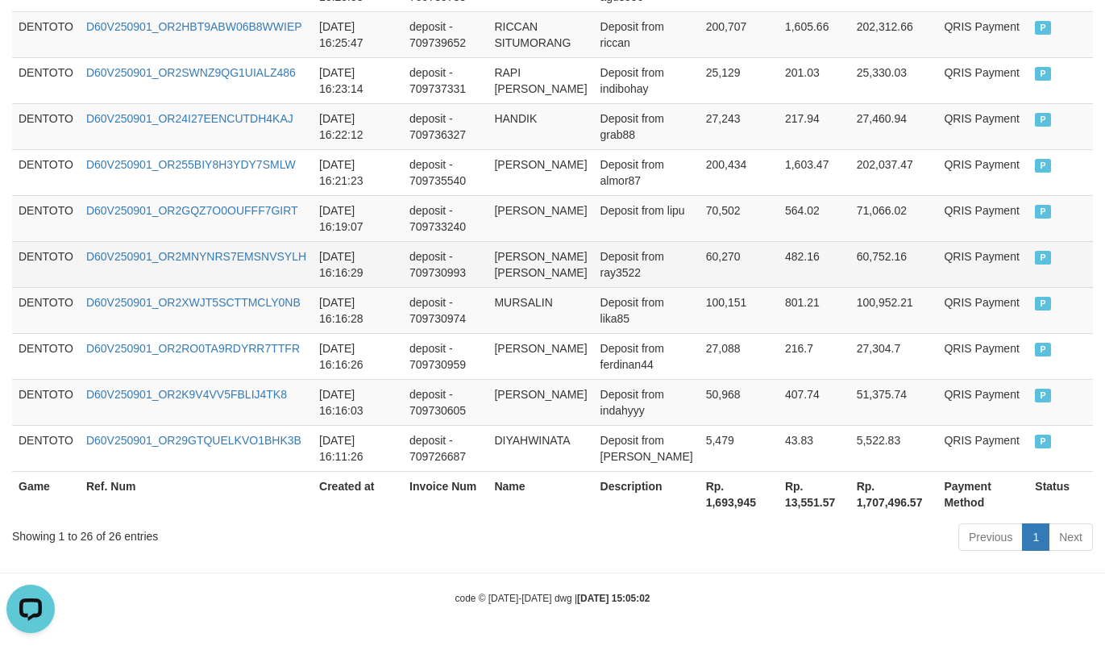
scroll to position [966, 0]
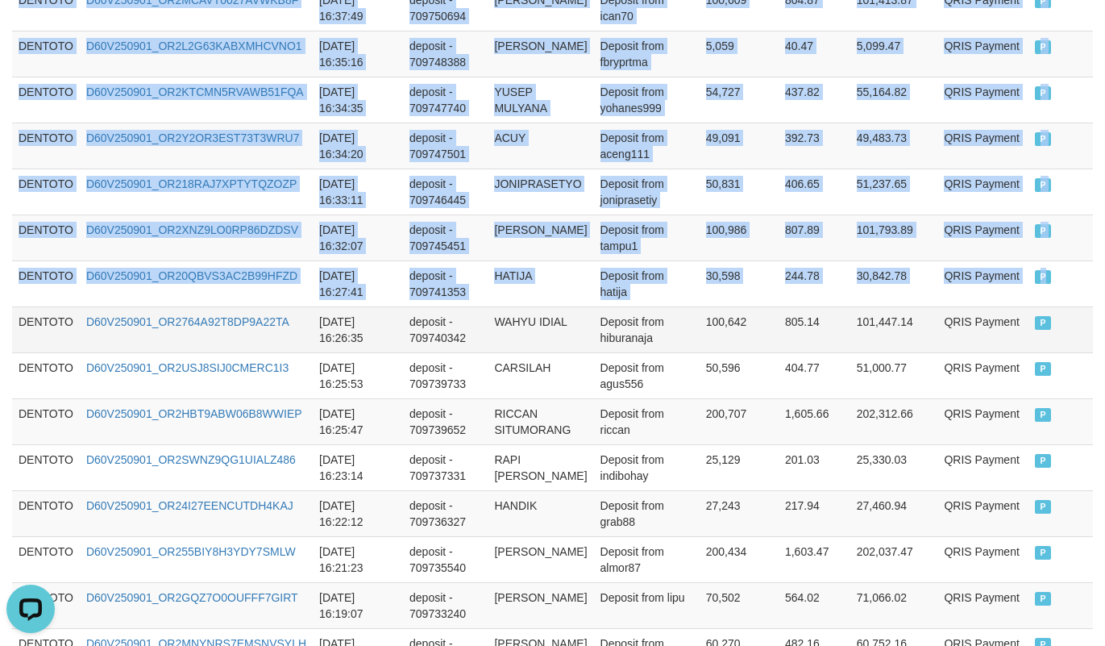
drag, startPoint x: 1030, startPoint y: 295, endPoint x: 1084, endPoint y: 327, distance: 62.5
click at [1034, 295] on td "P" at bounding box center [1061, 283] width 64 height 46
copy tbody "DENTOTO D60V250901_OR26QHI7A1C8N3EIPKV [DATE] 16:47:42 deposit - 709760010 HASA…"
click at [410, 250] on td "deposit - 709745451" at bounding box center [445, 237] width 85 height 46
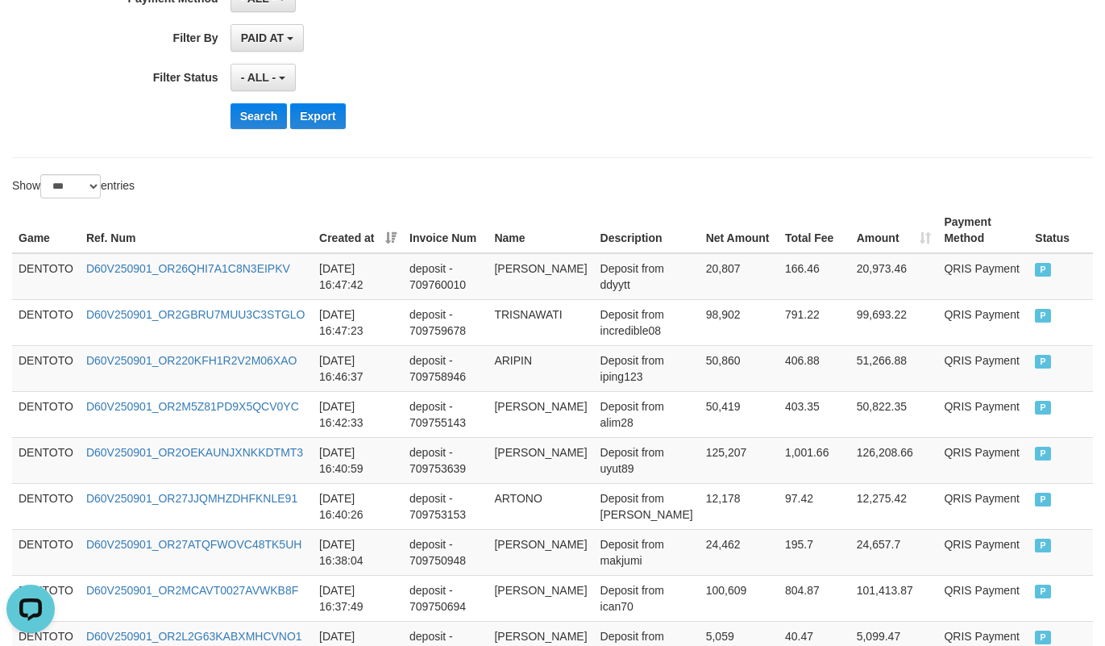
scroll to position [402, 0]
